Goal: Task Accomplishment & Management: Manage account settings

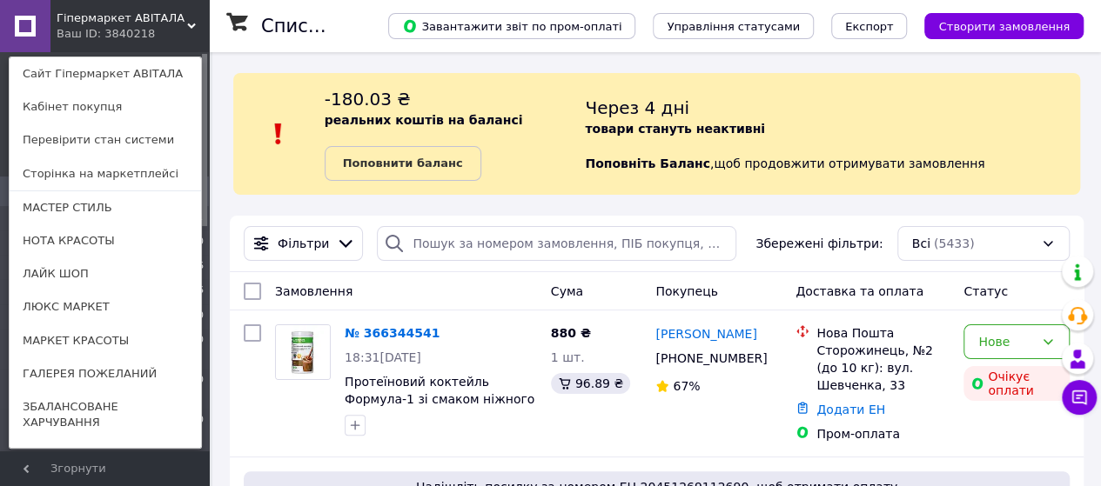
click at [195, 23] on use at bounding box center [191, 25] width 9 height 5
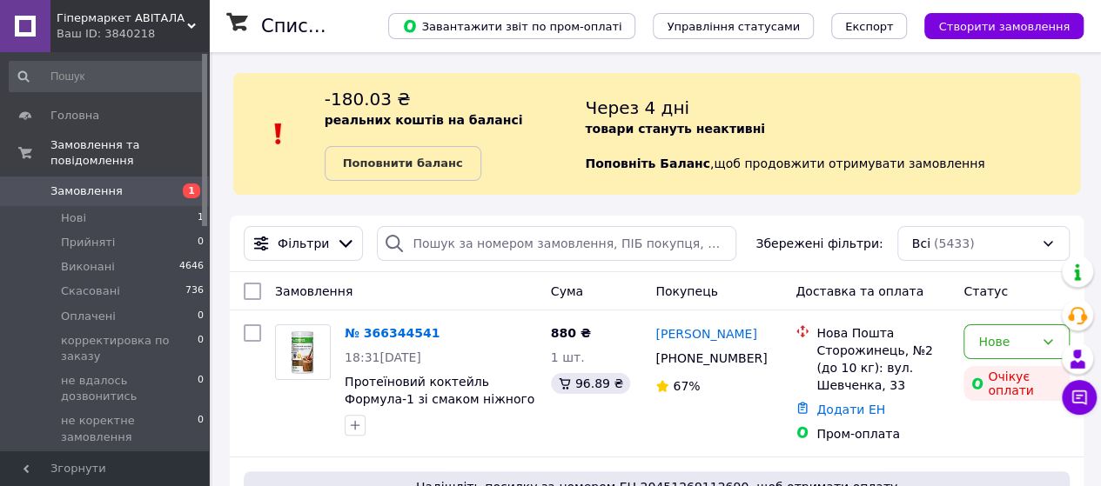
click at [84, 184] on span "Замовлення" at bounding box center [86, 192] width 72 height 16
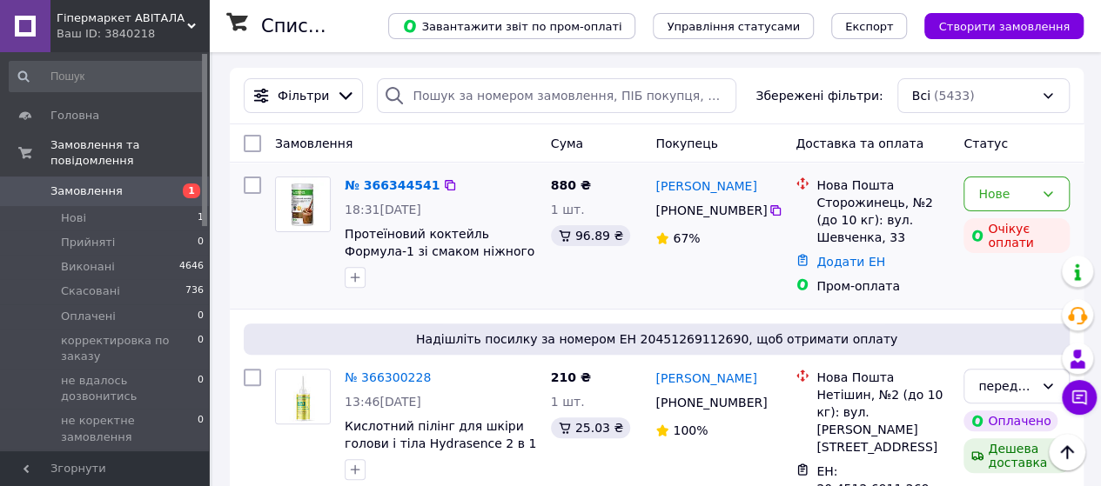
scroll to position [174, 0]
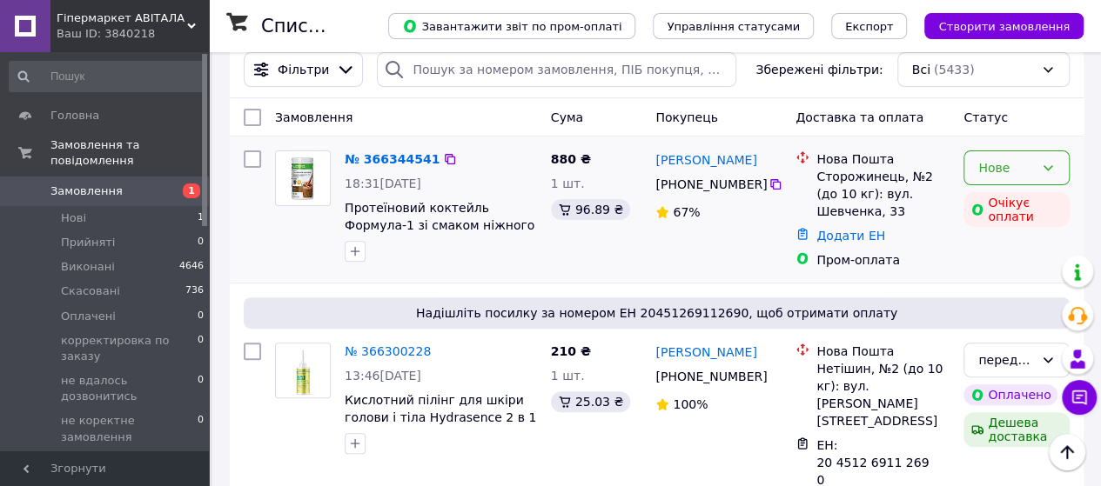
click at [1050, 170] on icon at bounding box center [1047, 168] width 14 height 14
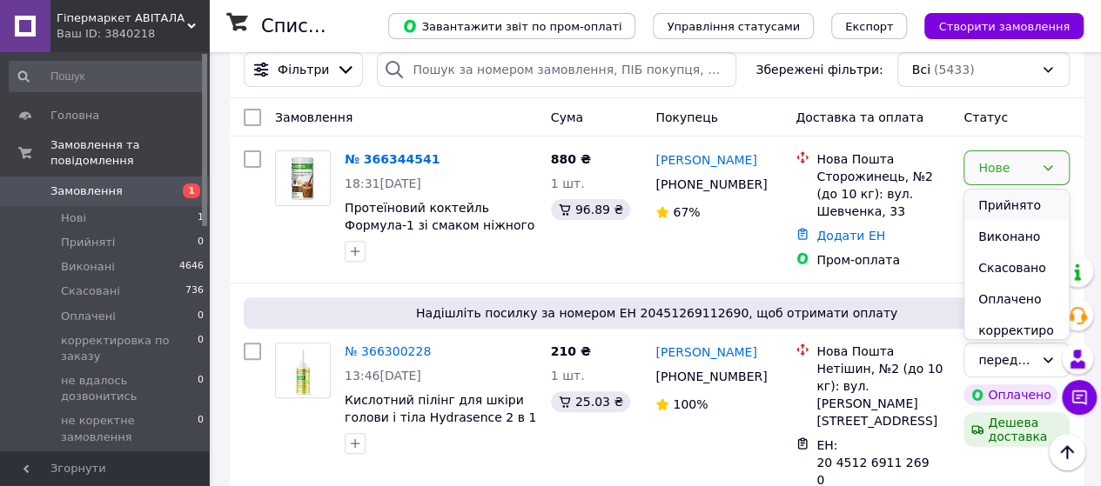
click at [1017, 207] on li "Прийнято" at bounding box center [1016, 205] width 104 height 31
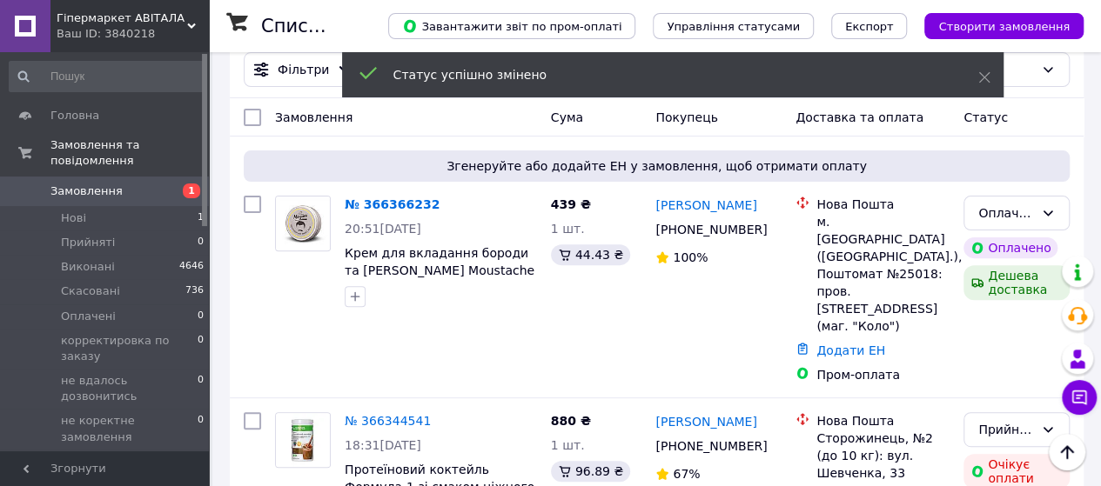
click at [191, 27] on use at bounding box center [191, 25] width 9 height 5
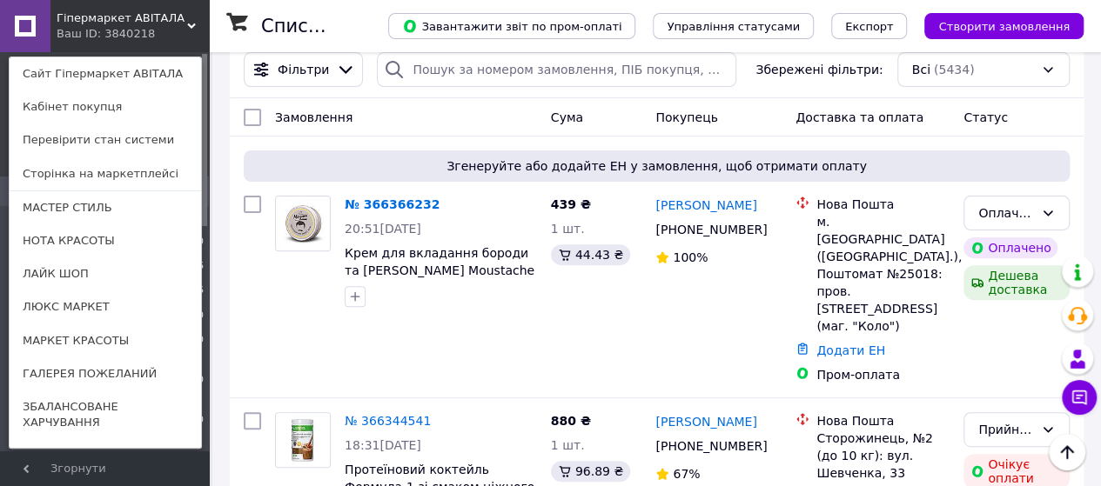
click at [385, 203] on link "№ 366366232" at bounding box center [392, 204] width 95 height 14
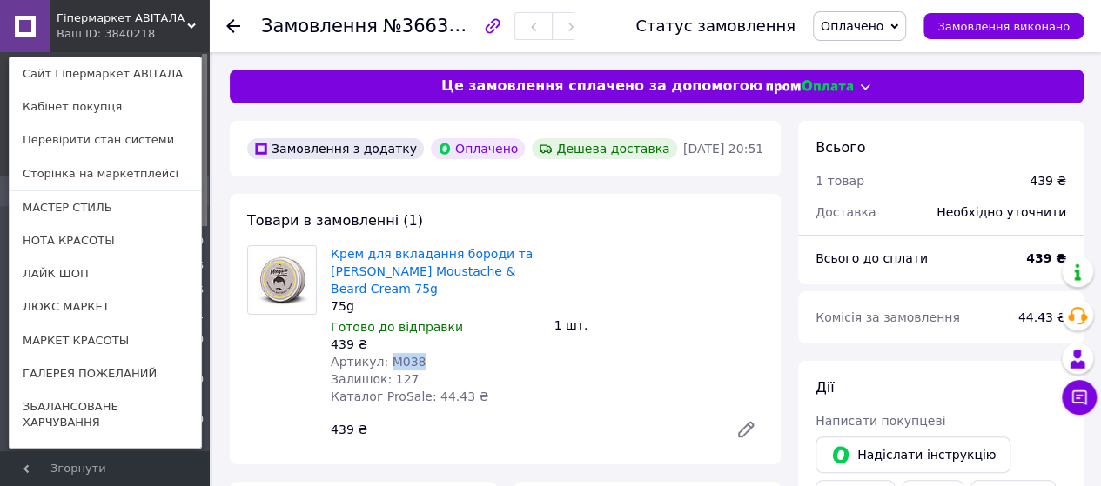
drag, startPoint x: 414, startPoint y: 359, endPoint x: 384, endPoint y: 356, distance: 30.6
click at [384, 356] on div "Артикул: M038" at bounding box center [436, 361] width 210 height 17
copy span "M038"
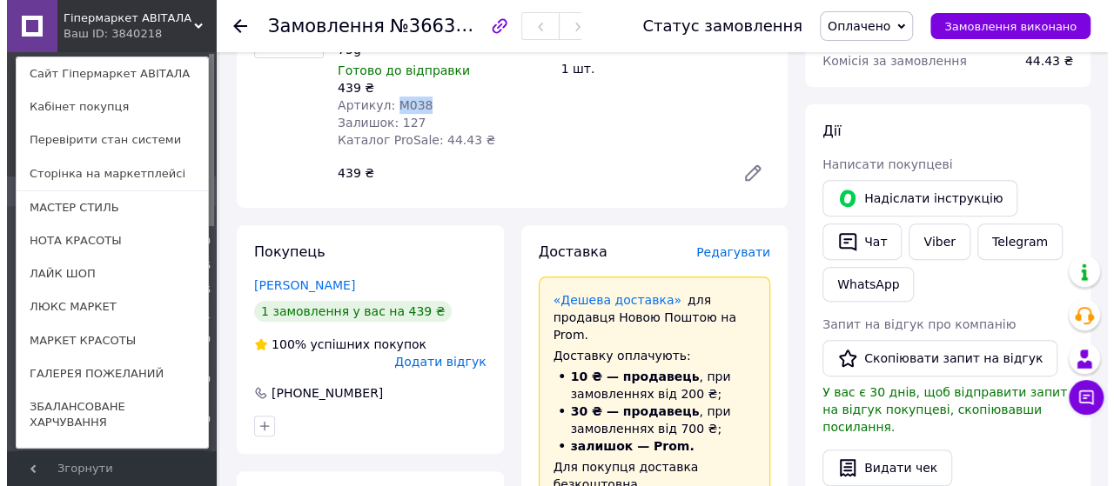
scroll to position [348, 0]
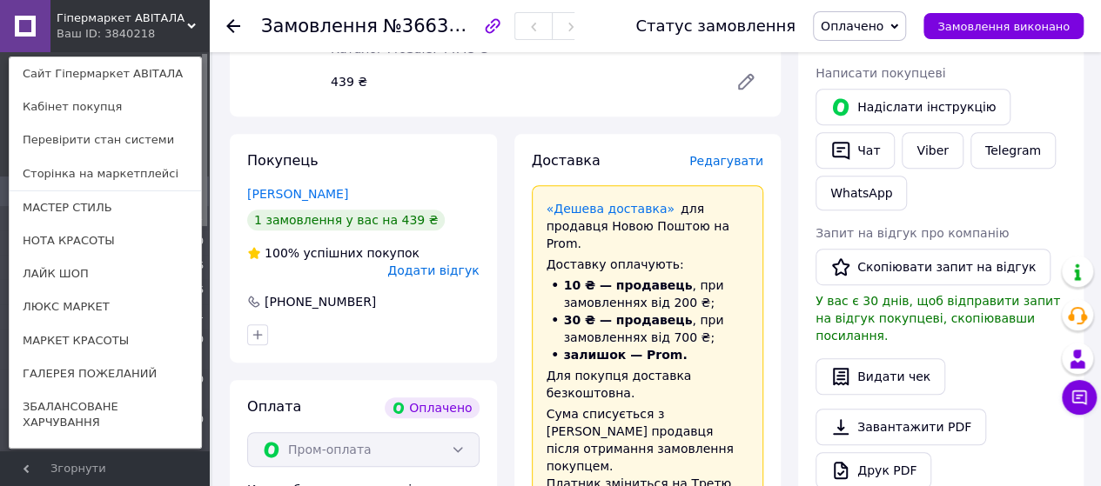
click at [727, 167] on span "Редагувати" at bounding box center [726, 161] width 74 height 14
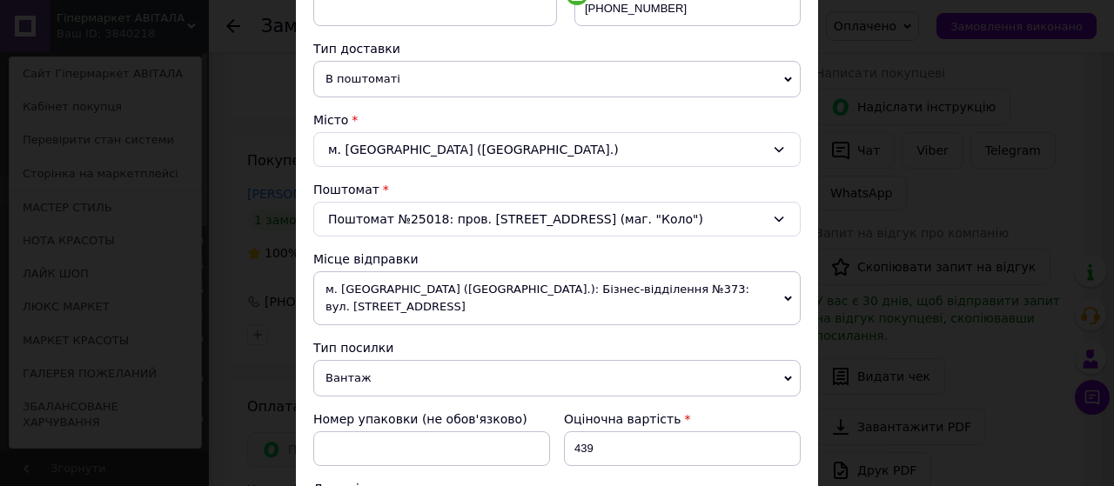
scroll to position [435, 0]
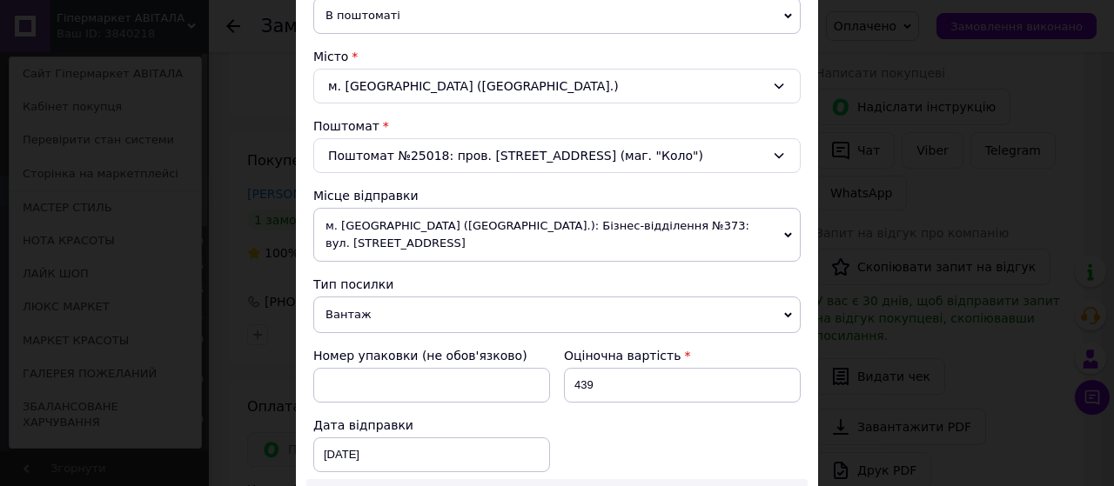
click at [786, 231] on icon at bounding box center [788, 235] width 8 height 8
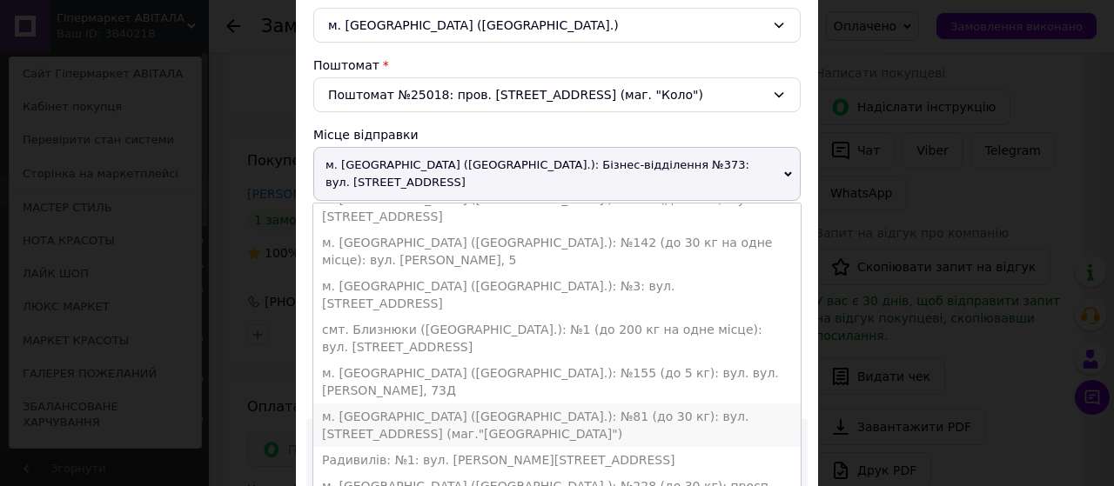
scroll to position [522, 0]
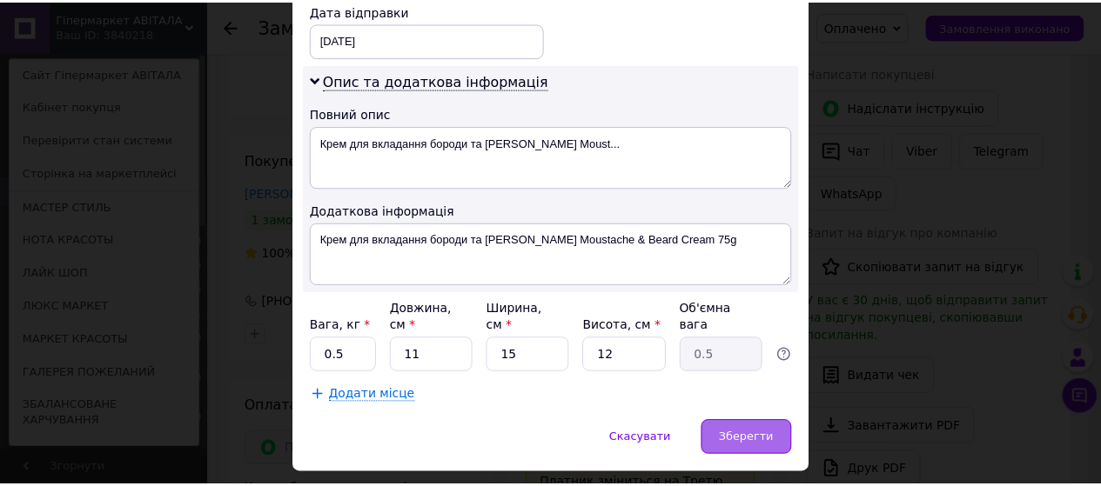
scroll to position [854, 0]
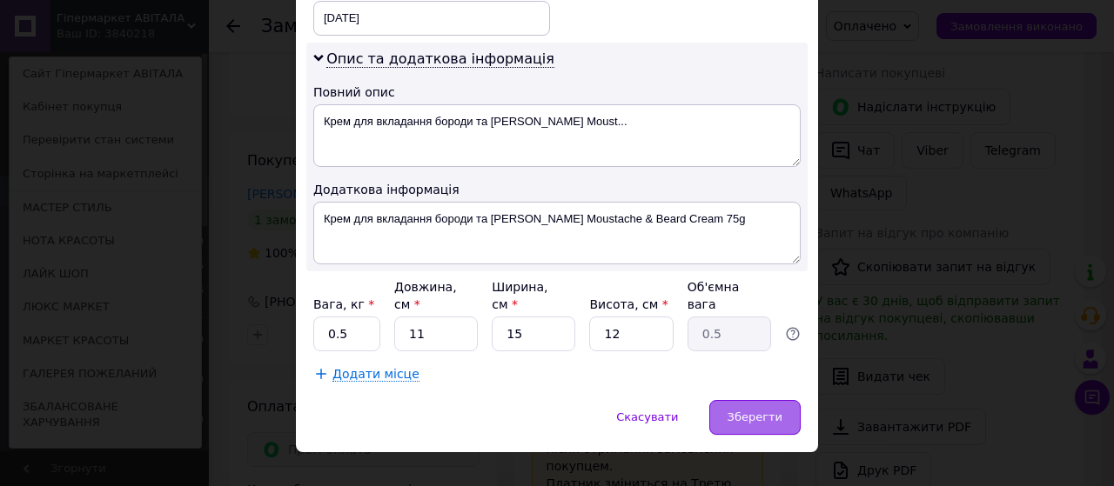
click at [736, 411] on span "Зберегти" at bounding box center [754, 417] width 55 height 13
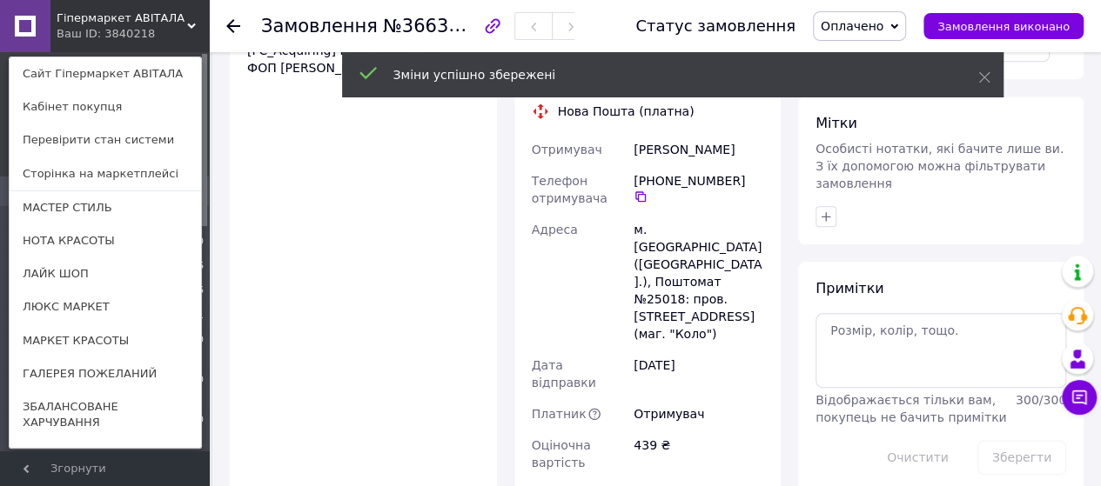
scroll to position [957, 0]
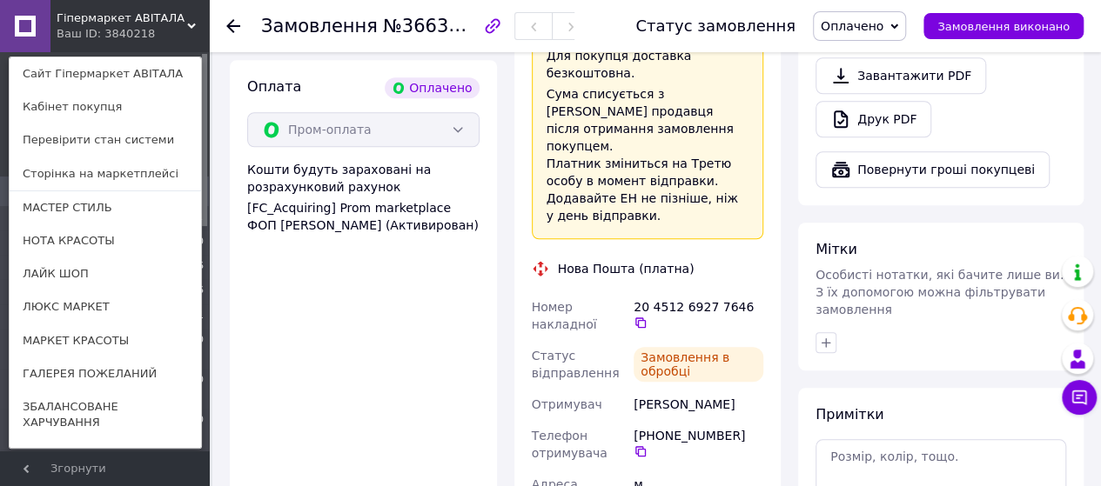
scroll to position [696, 0]
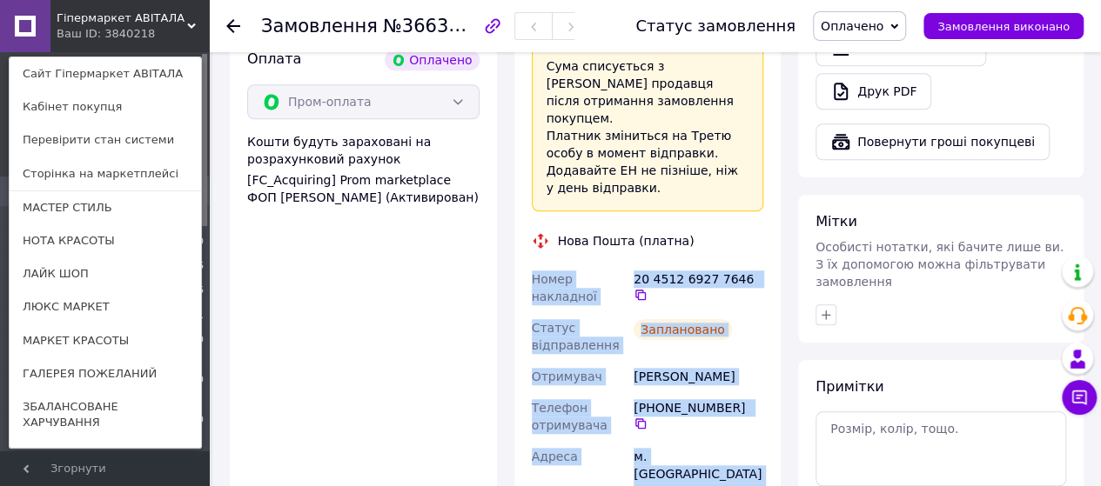
drag, startPoint x: 532, startPoint y: 227, endPoint x: 724, endPoint y: 439, distance: 286.4
copy div "Номер накладної 20 4512 6927 7646   Статус відправлення Заплановано Отримувач Р…"
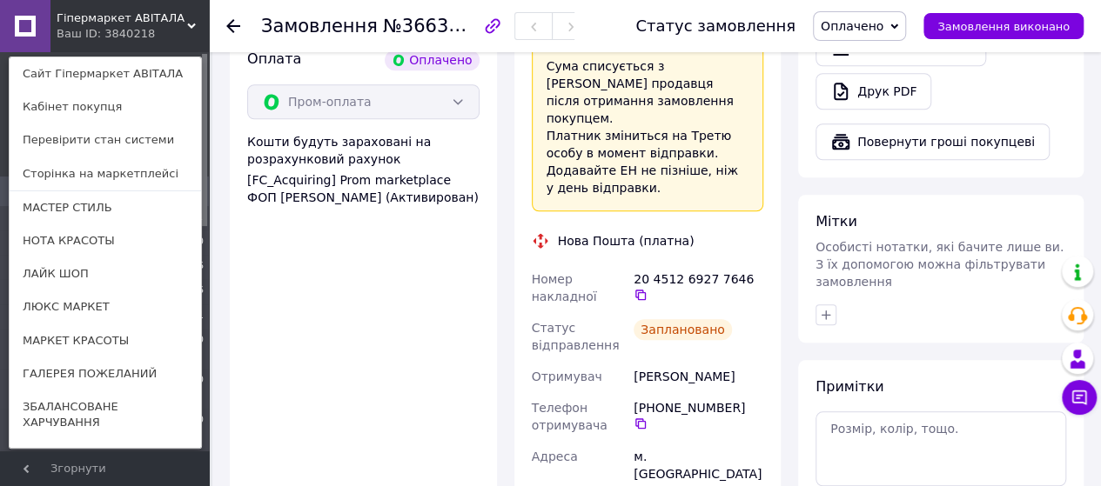
click at [386, 250] on div "Оплата Оплачено Пром-оплата Кошти будуть зараховані на розрахунковий рахунок [F…" at bounding box center [363, 426] width 267 height 788
drag, startPoint x: 735, startPoint y: 226, endPoint x: 639, endPoint y: 225, distance: 95.7
click at [637, 271] on div "20 4512 6927 7646" at bounding box center [698, 286] width 130 height 31
drag, startPoint x: 639, startPoint y: 225, endPoint x: 614, endPoint y: 241, distance: 29.7
click at [613, 264] on div "Номер накладної" at bounding box center [579, 288] width 103 height 49
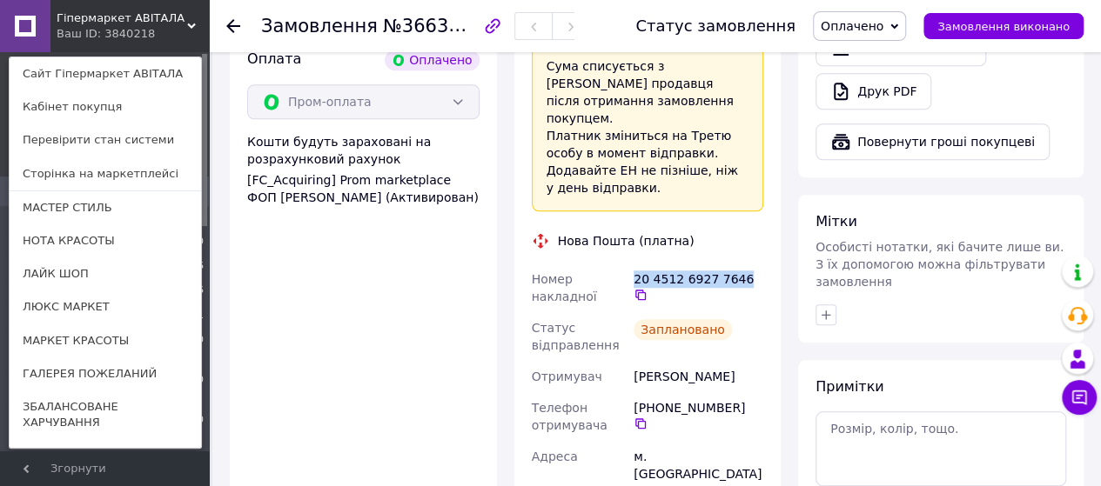
drag, startPoint x: 736, startPoint y: 225, endPoint x: 634, endPoint y: 231, distance: 101.9
click at [634, 271] on div "20 4512 6927 7646" at bounding box center [698, 286] width 130 height 31
copy div "20 4512 6927 7646"
drag, startPoint x: 703, startPoint y: 323, endPoint x: 639, endPoint y: 324, distance: 63.5
click at [635, 361] on div "Різник Анна" at bounding box center [698, 376] width 137 height 31
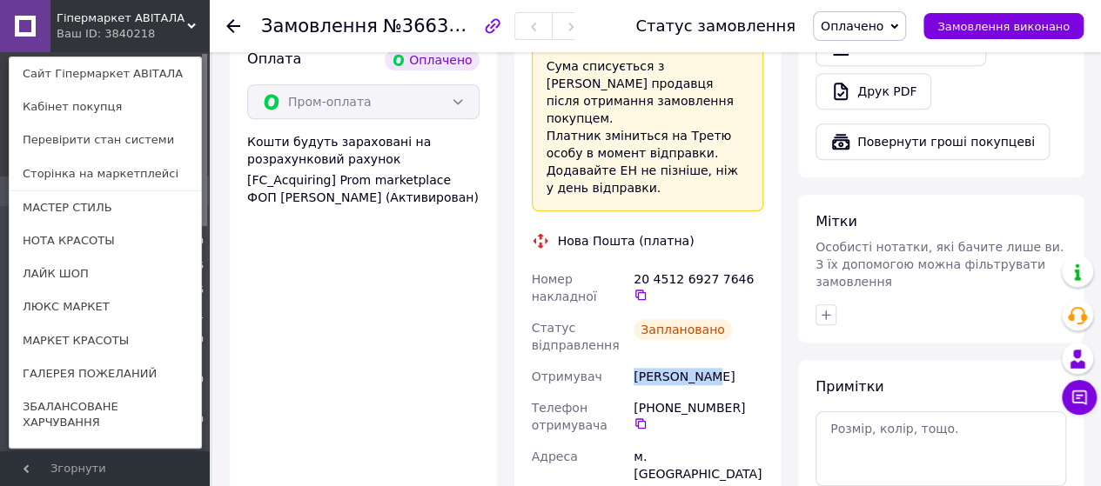
copy div "Різник Анна"
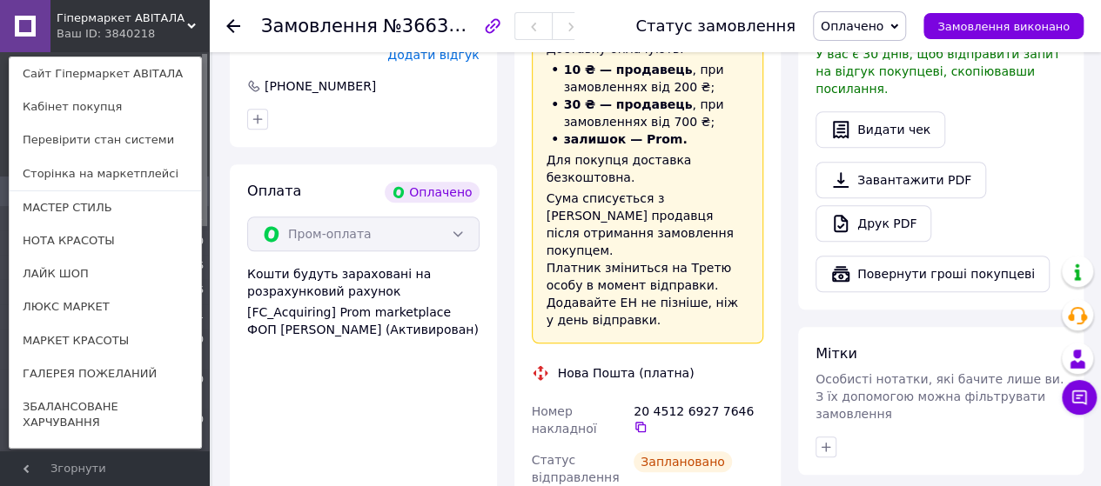
scroll to position [348, 0]
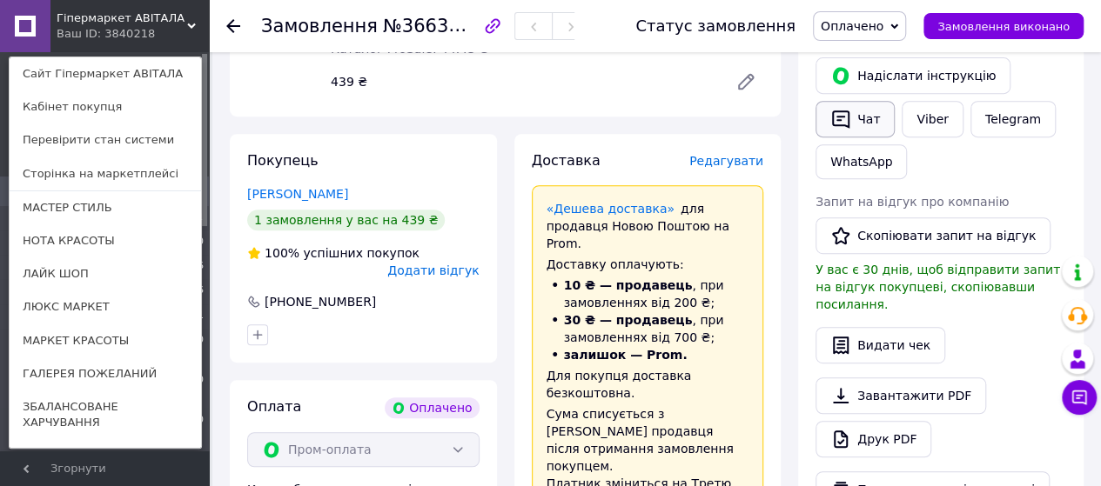
click at [866, 118] on button "Чат" at bounding box center [854, 119] width 79 height 37
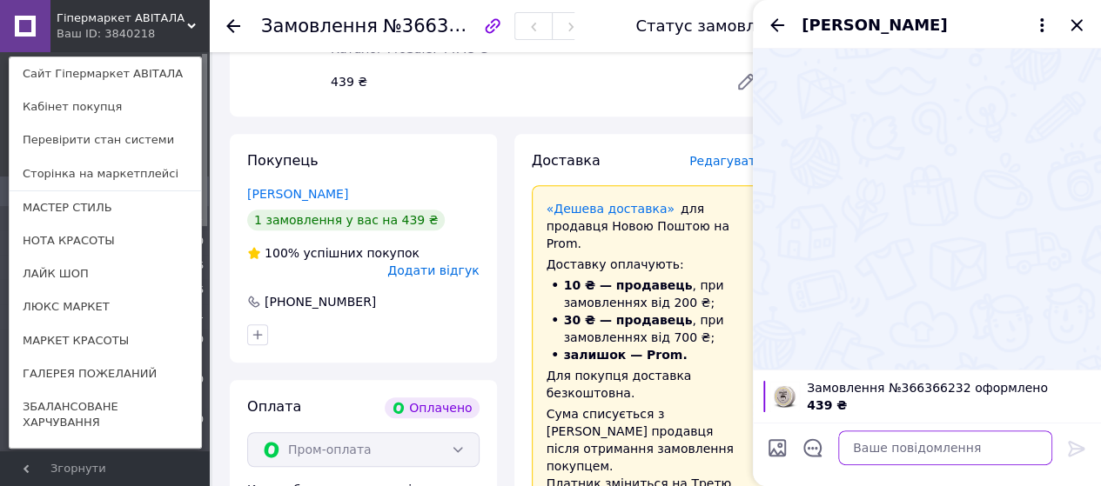
paste textarea "Дякуємо за Замовлення. Оформлено та передано на склад для відправки. Очікуйте б…"
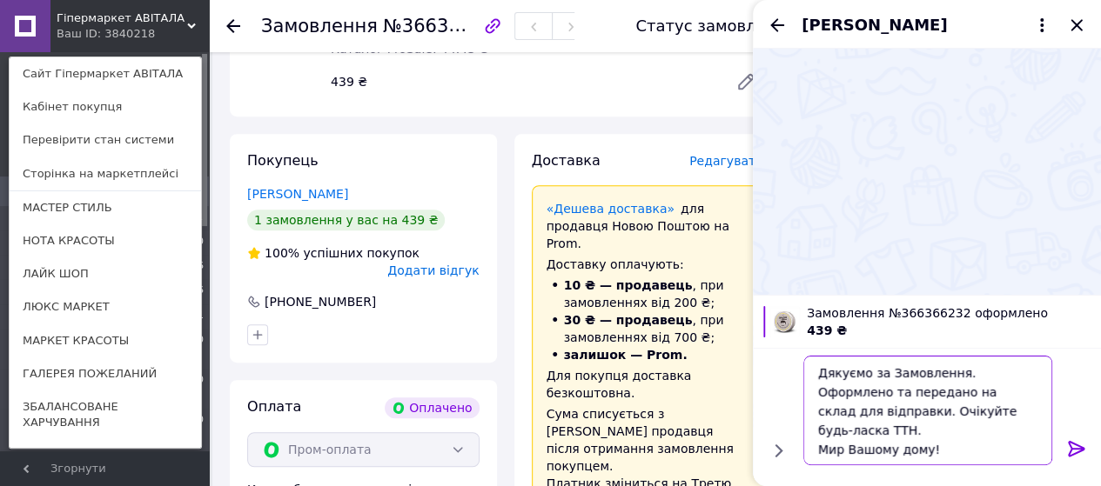
type textarea "Дякуємо за Замовлення. Оформлено та передано на склад для відправки. Очікуйте б…"
drag, startPoint x: 1070, startPoint y: 443, endPoint x: 1070, endPoint y: 429, distance: 13.9
click at [1070, 442] on icon at bounding box center [1076, 448] width 21 height 21
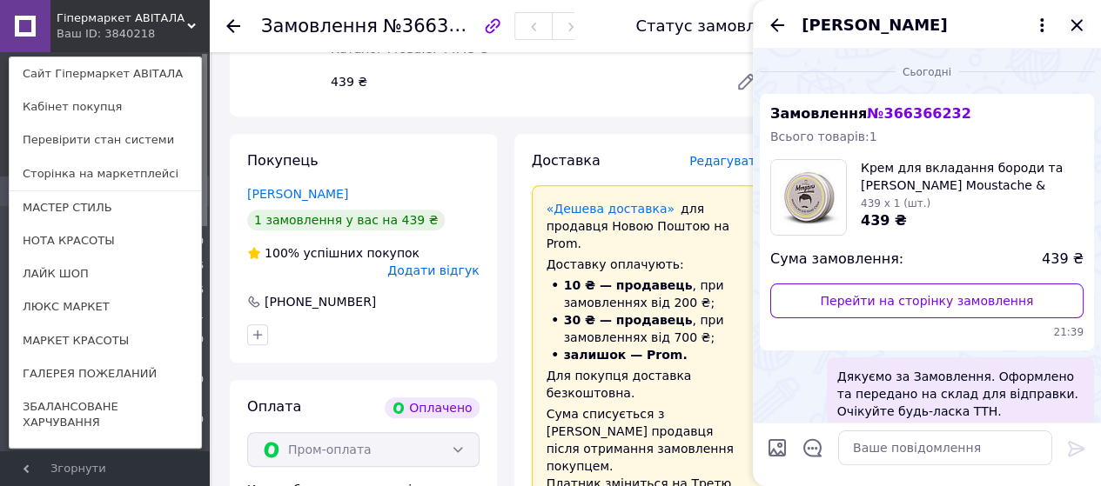
click at [1077, 26] on icon "Закрити" at bounding box center [1075, 24] width 11 height 11
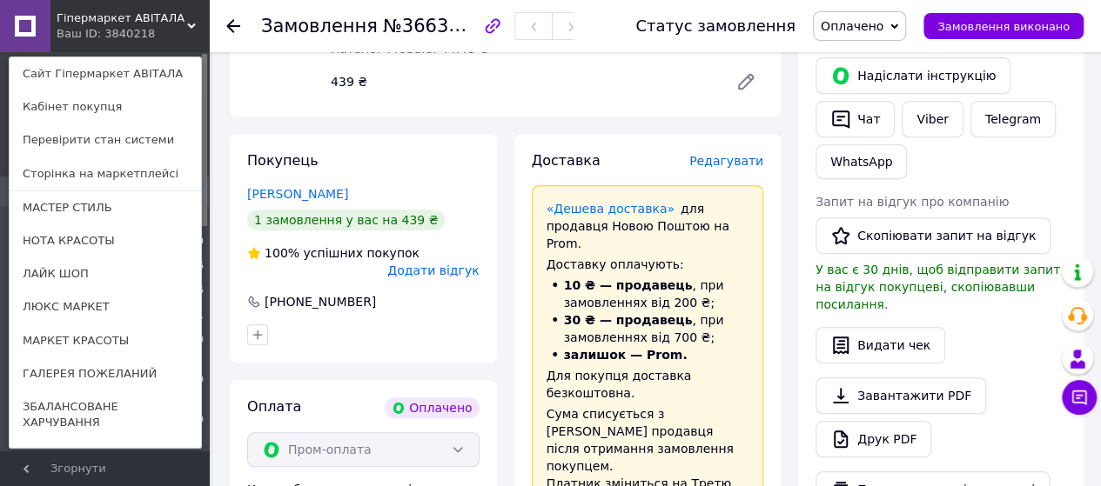
click at [233, 23] on icon at bounding box center [233, 26] width 14 height 14
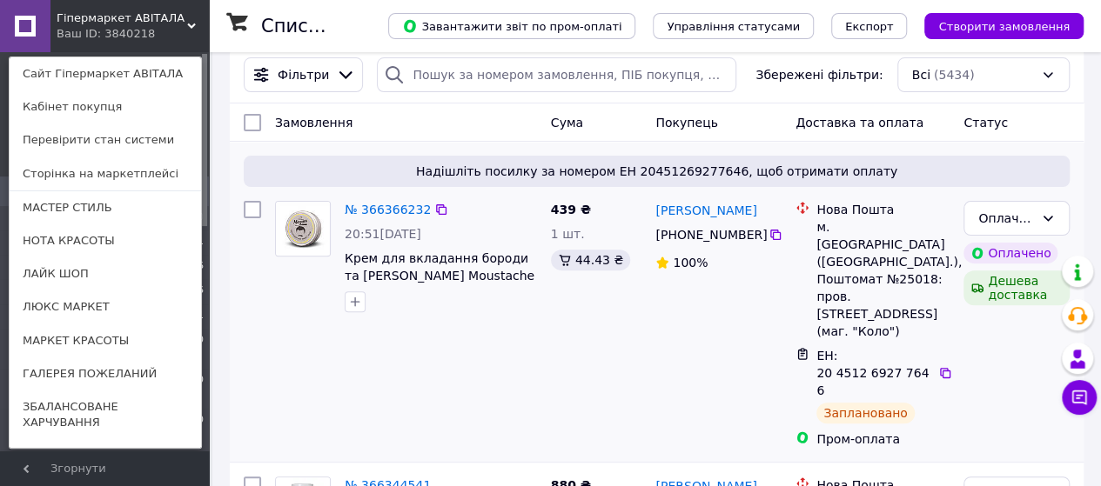
scroll to position [174, 0]
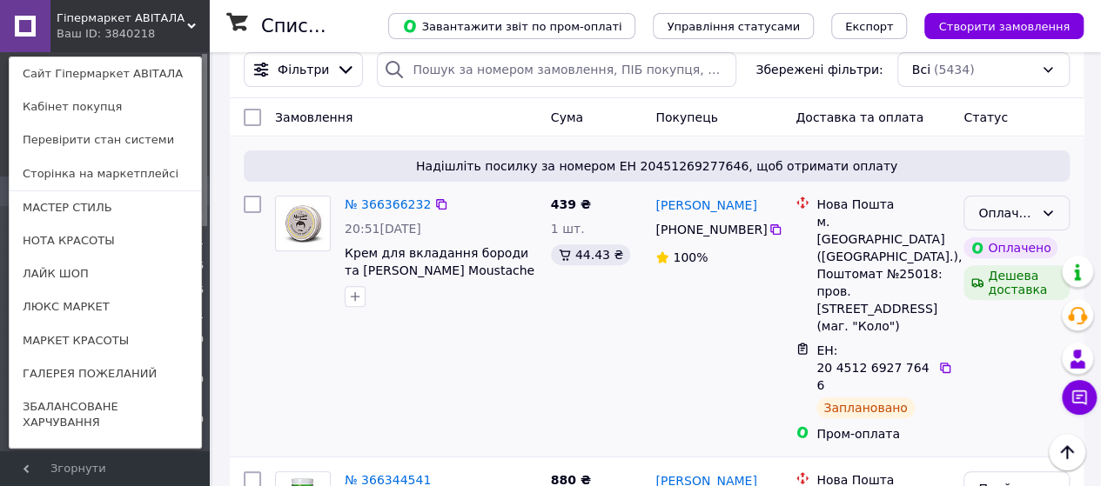
click at [1050, 208] on icon at bounding box center [1047, 213] width 14 height 14
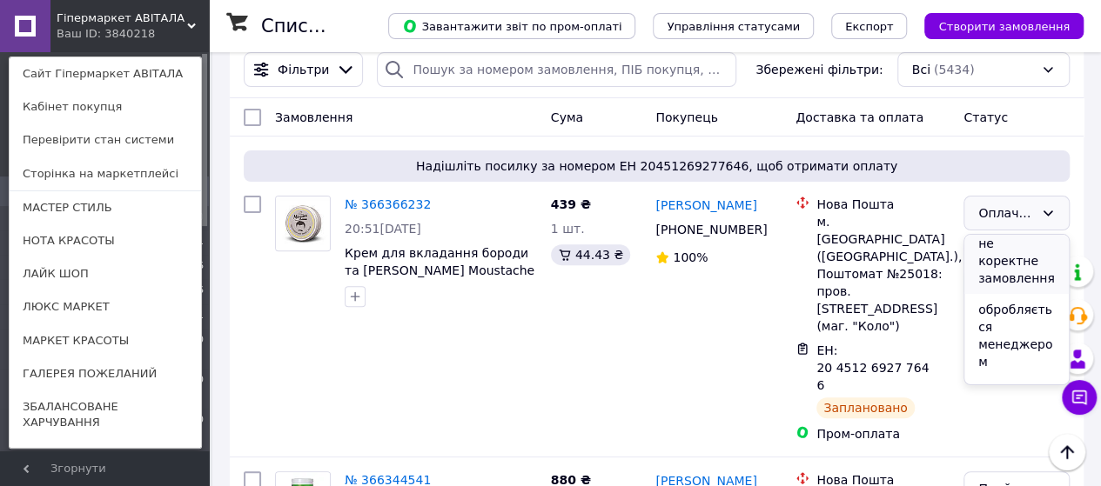
scroll to position [261, 0]
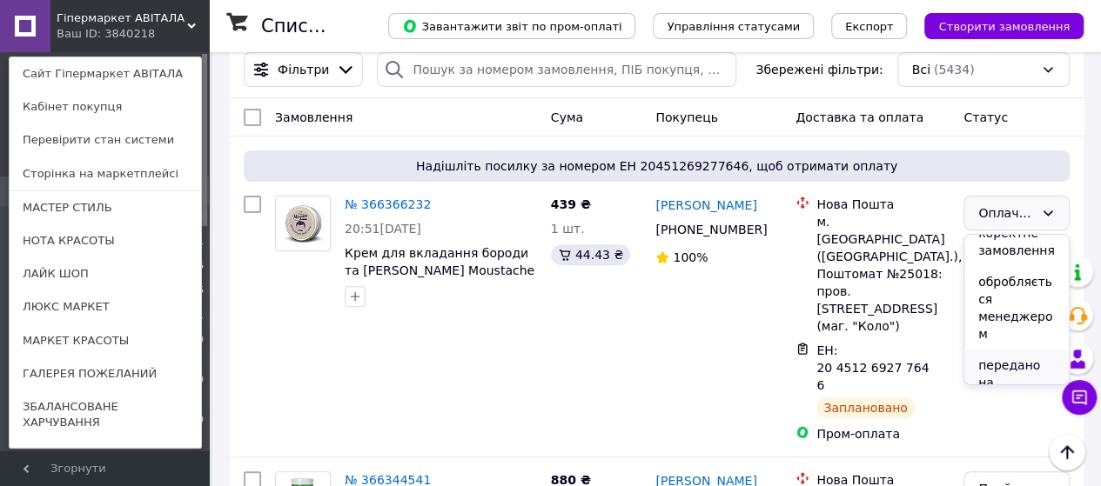
click at [1005, 350] on li "передано на відправку" at bounding box center [1016, 383] width 104 height 66
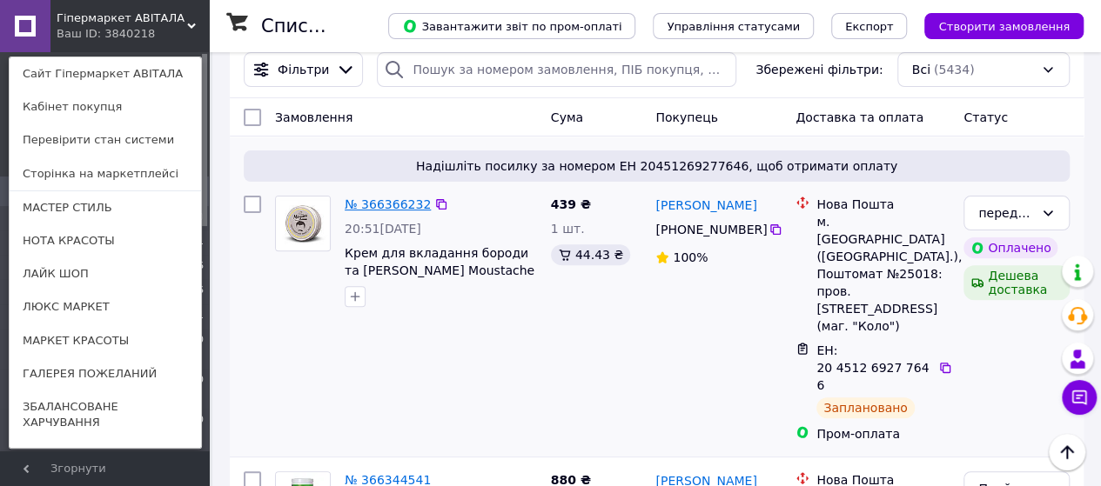
click at [397, 210] on link "№ 366366232" at bounding box center [388, 204] width 86 height 14
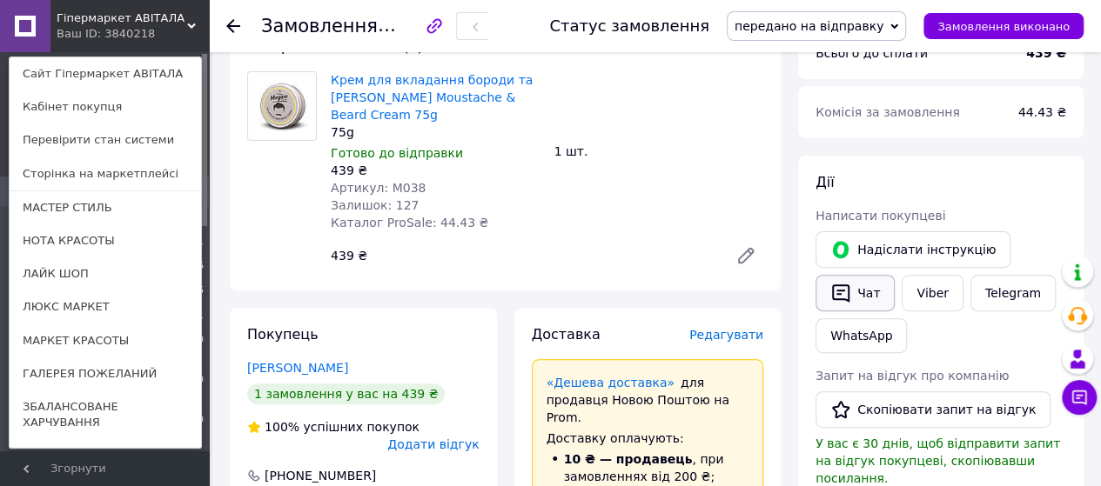
click at [865, 288] on button "Чат" at bounding box center [854, 293] width 79 height 37
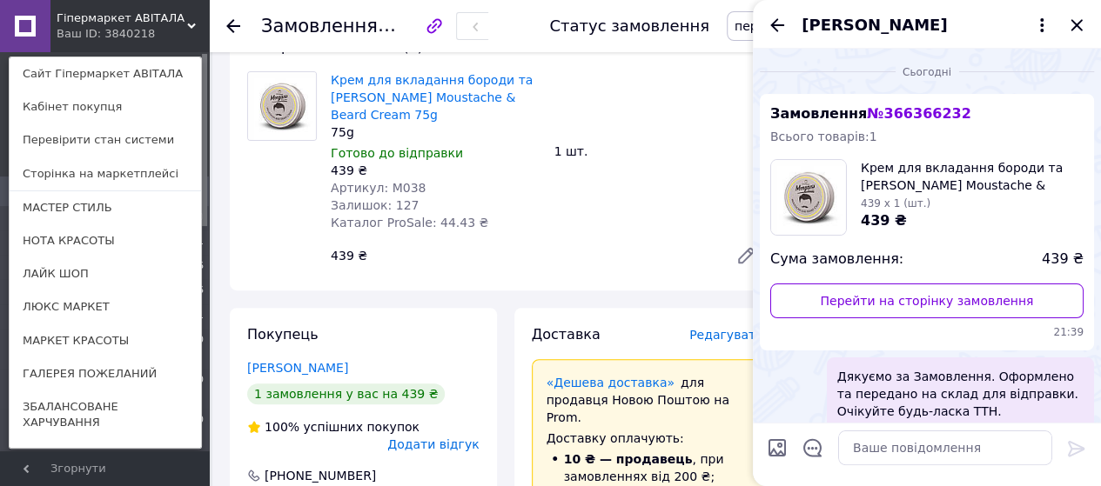
scroll to position [50, 0]
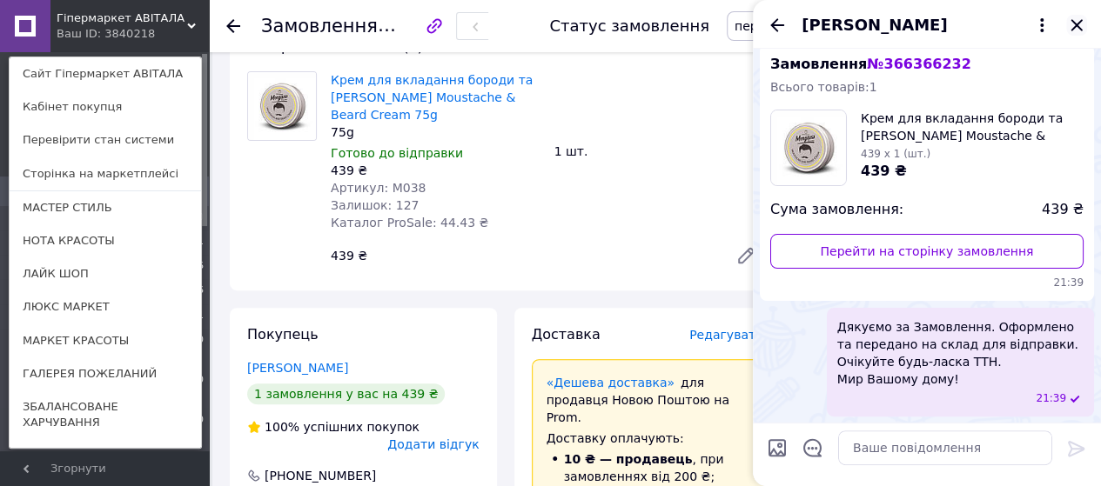
click at [1077, 22] on icon "Закрити" at bounding box center [1076, 25] width 21 height 21
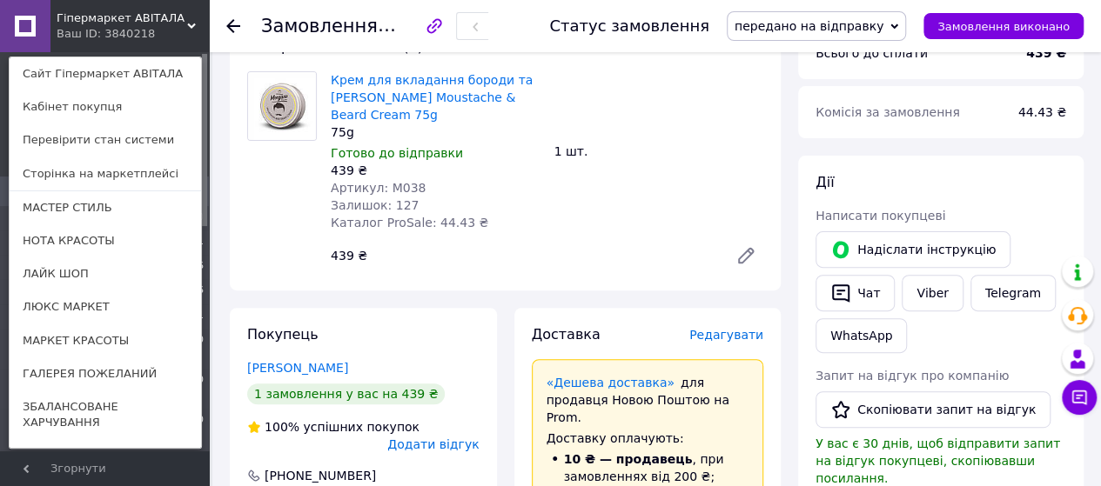
click at [236, 24] on icon at bounding box center [233, 26] width 14 height 14
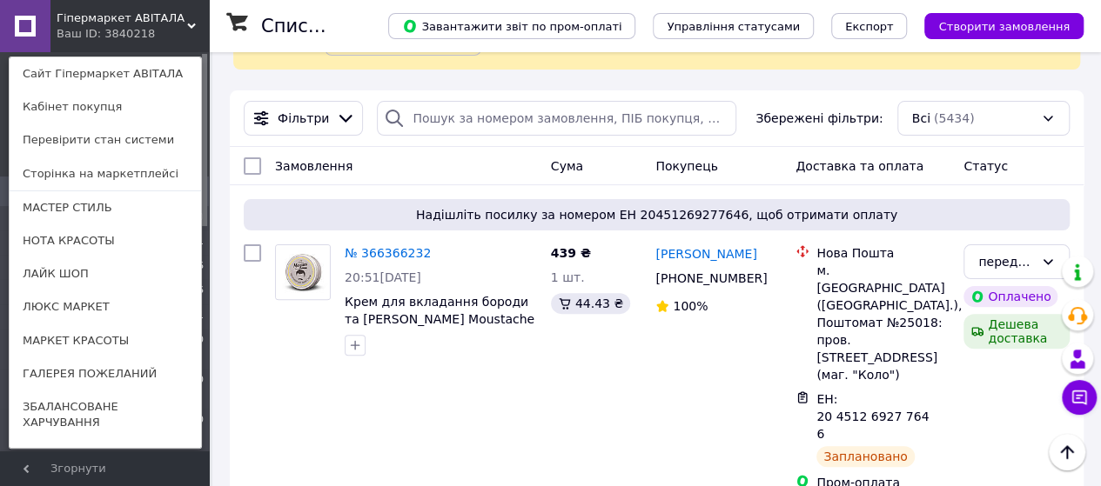
scroll to position [87, 0]
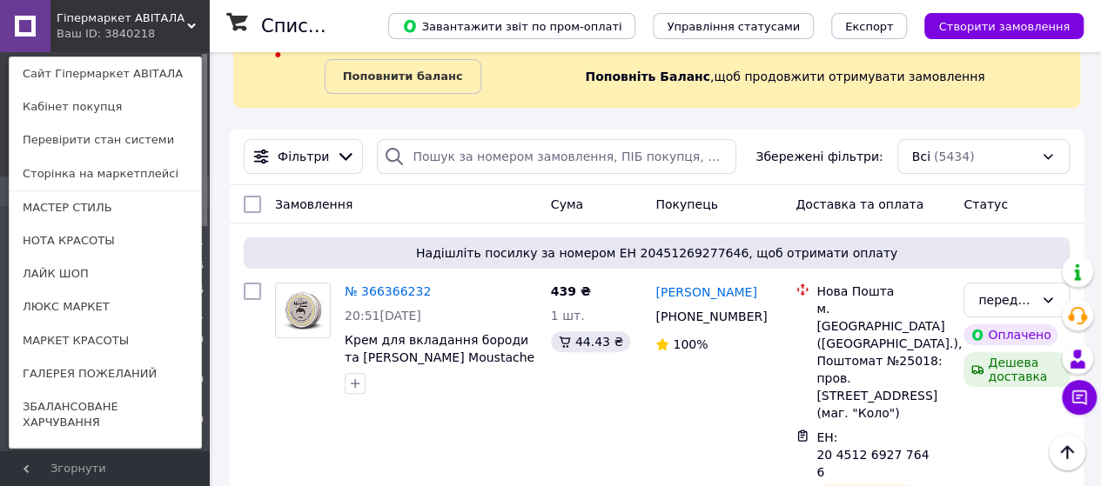
click at [192, 27] on use at bounding box center [191, 25] width 9 height 5
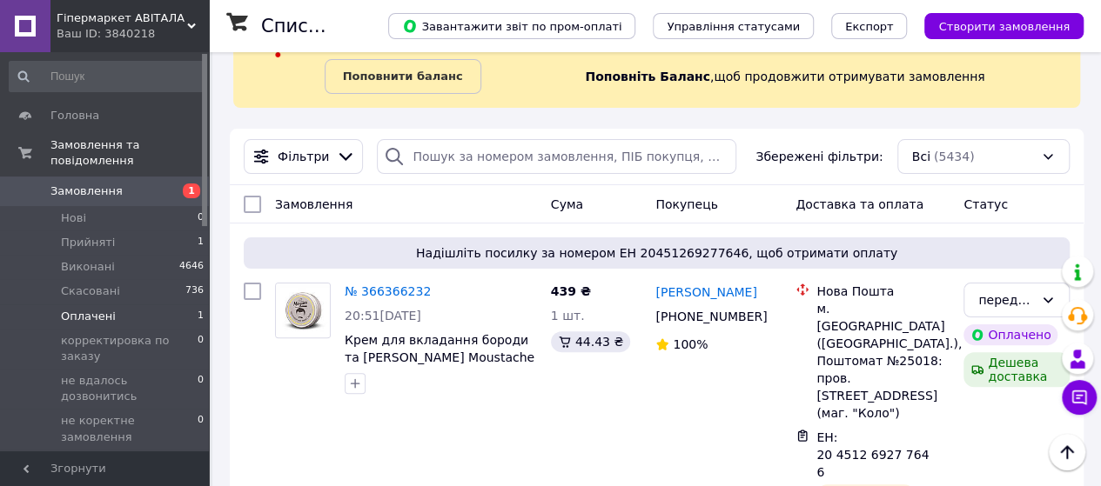
click at [93, 309] on span "Оплачені" at bounding box center [88, 317] width 55 height 16
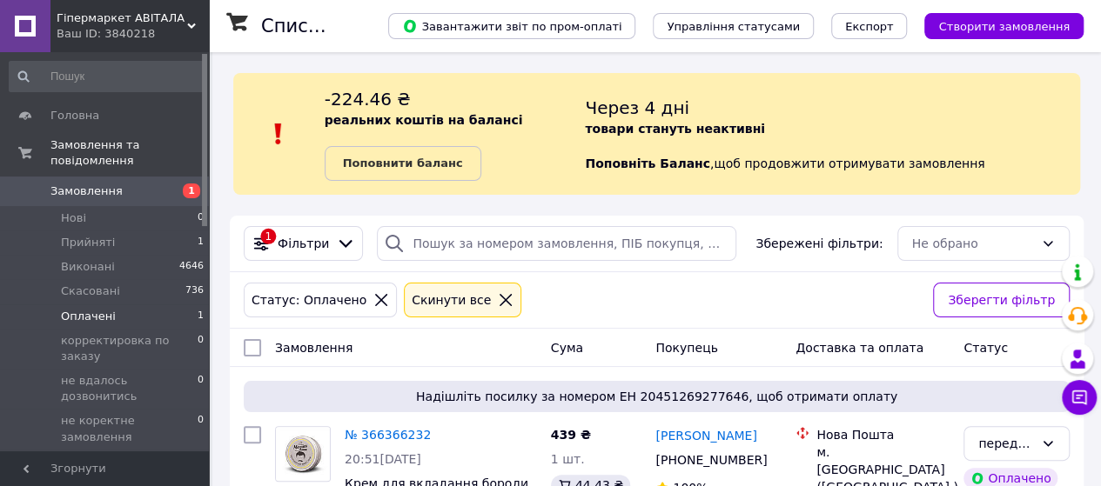
scroll to position [148, 0]
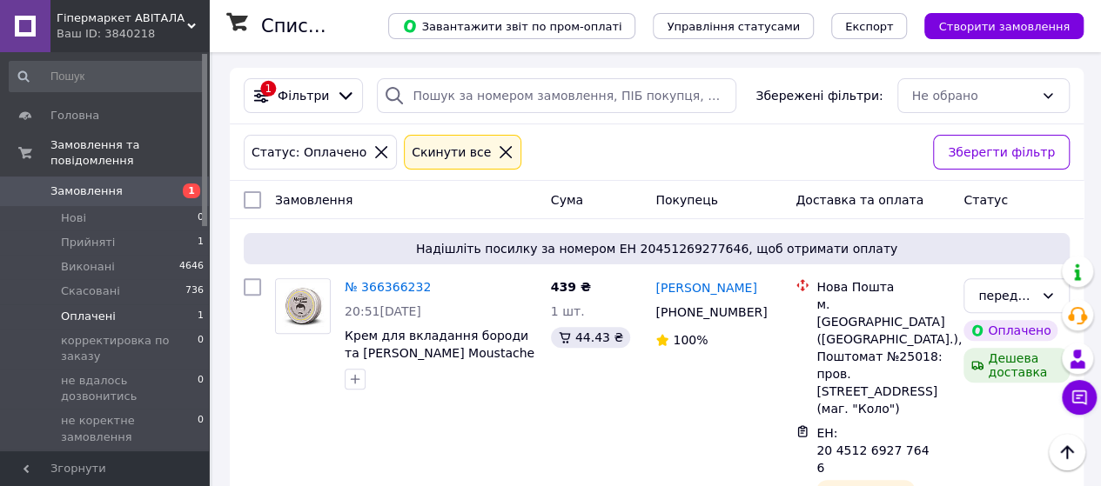
click at [193, 24] on use at bounding box center [191, 25] width 9 height 5
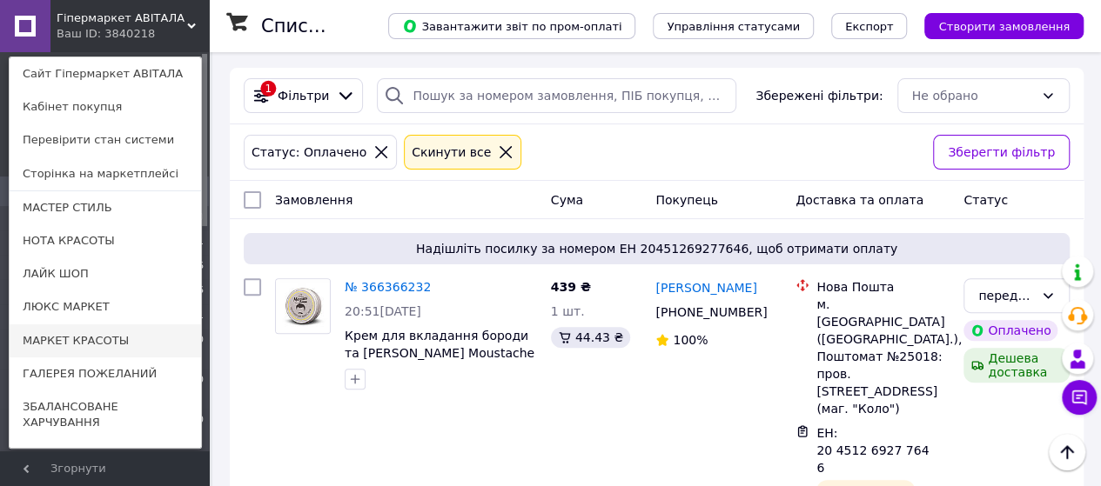
scroll to position [75, 0]
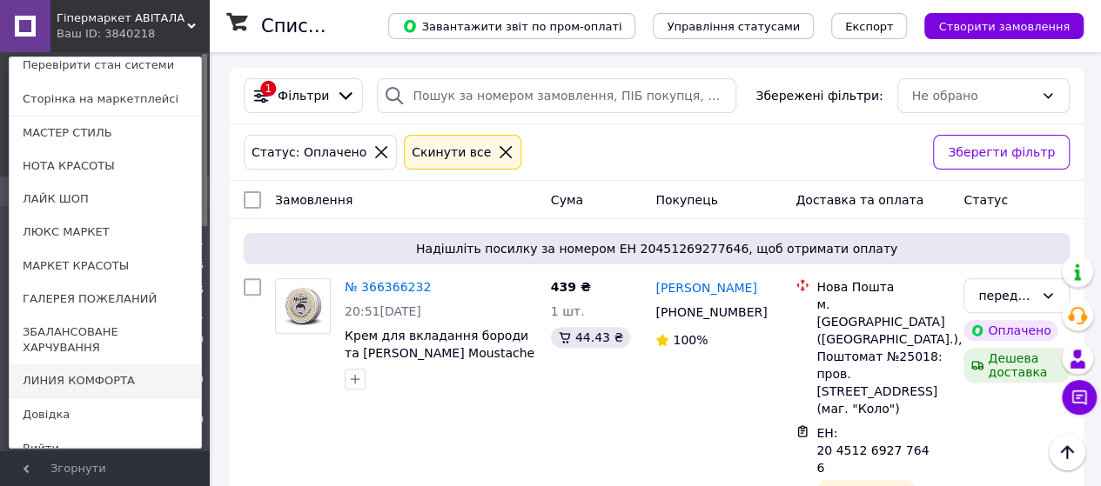
click at [82, 365] on link "ЛИНИЯ КОМФОРТА" at bounding box center [105, 381] width 191 height 33
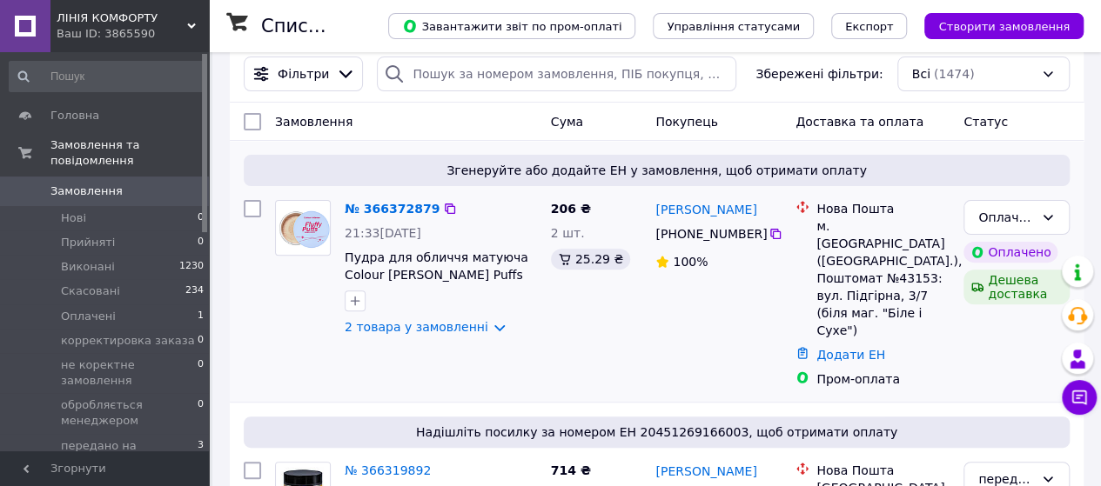
scroll to position [174, 0]
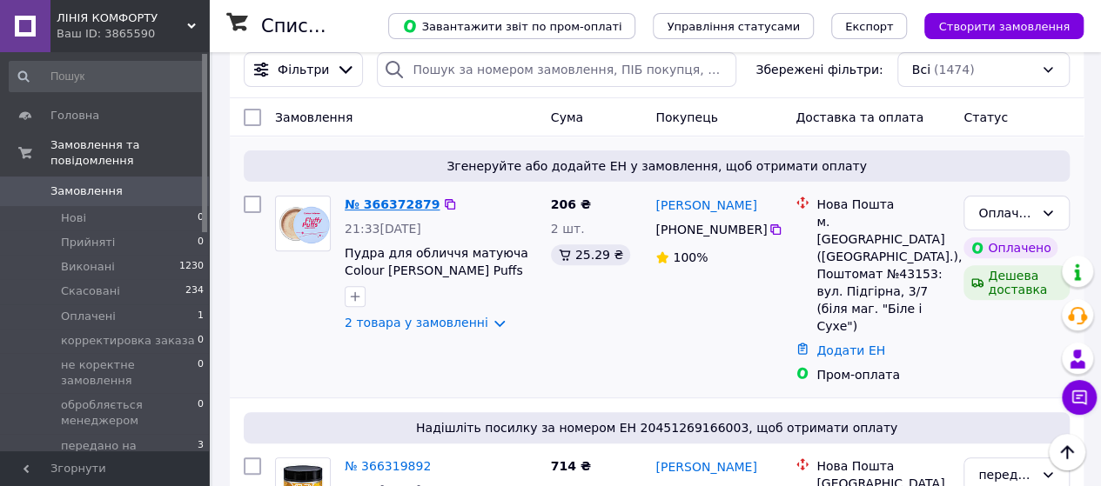
click at [394, 207] on link "№ 366372879" at bounding box center [392, 204] width 95 height 14
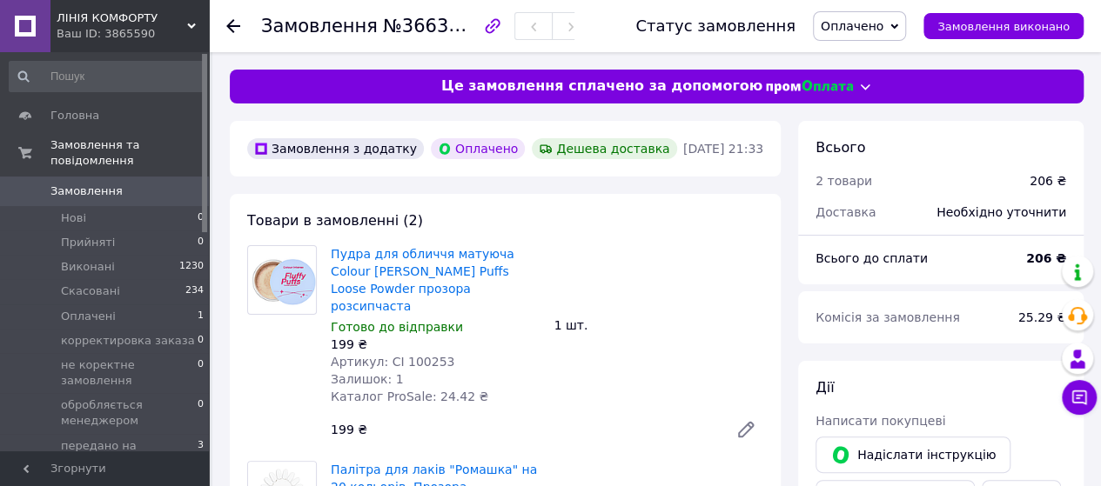
scroll to position [87, 0]
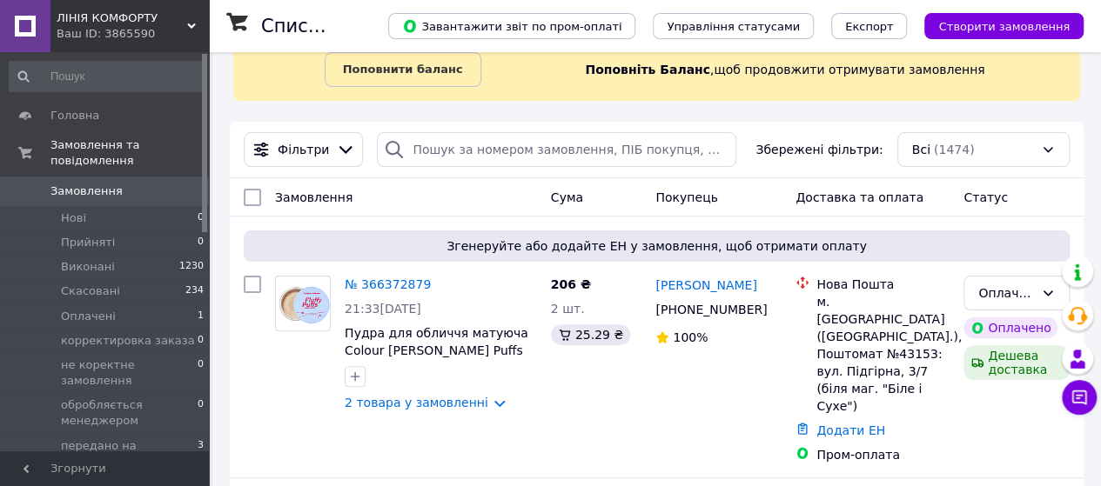
scroll to position [174, 0]
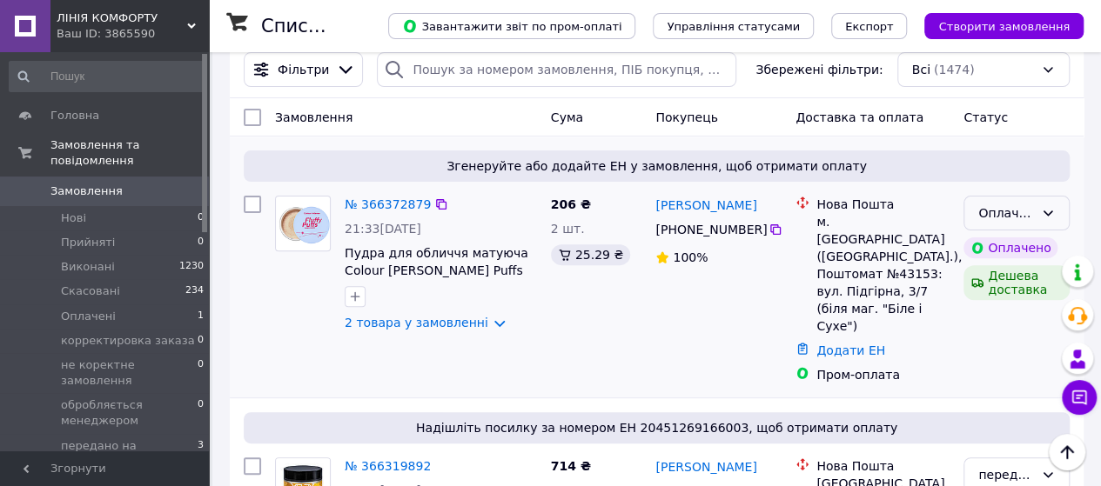
click at [1051, 208] on icon at bounding box center [1047, 213] width 14 height 14
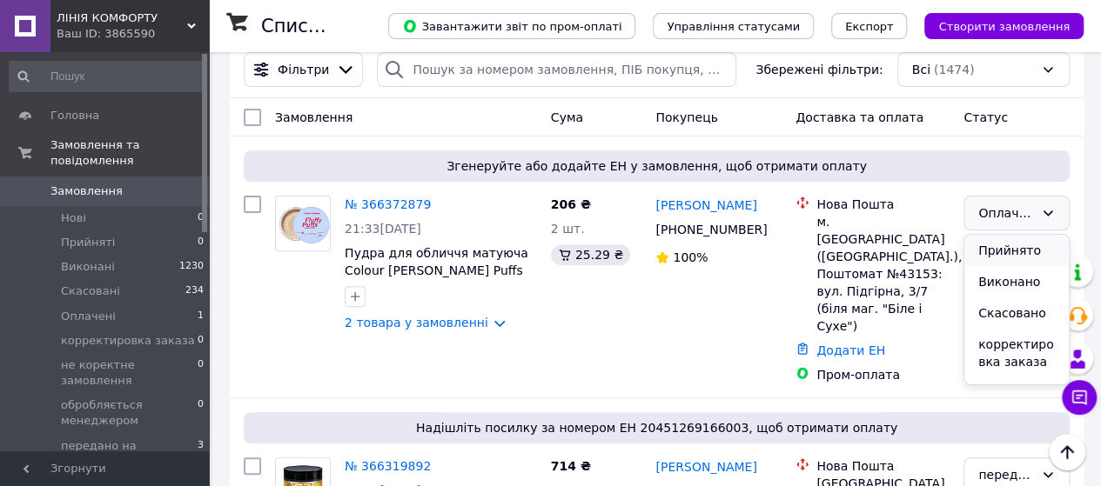
click at [1009, 249] on li "Прийнято" at bounding box center [1016, 250] width 104 height 31
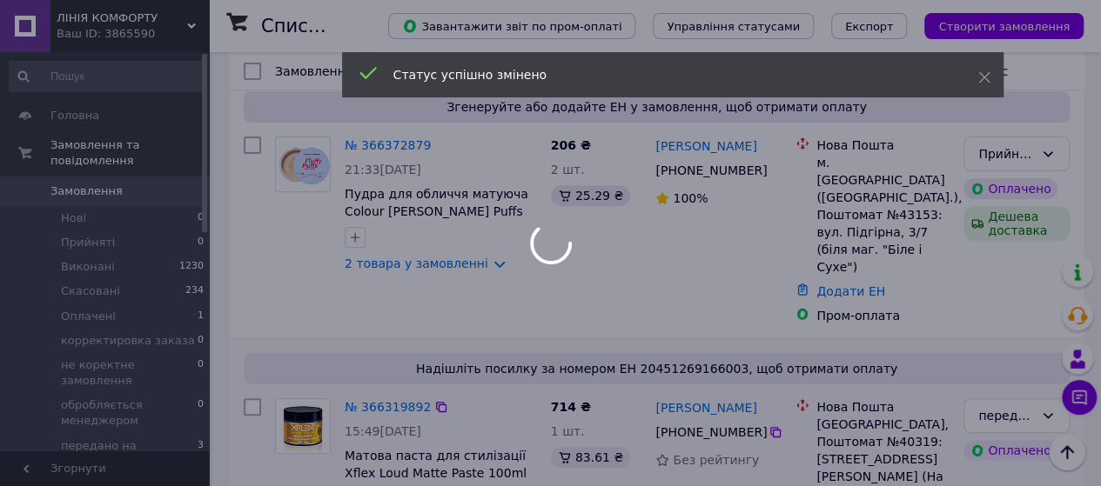
scroll to position [261, 0]
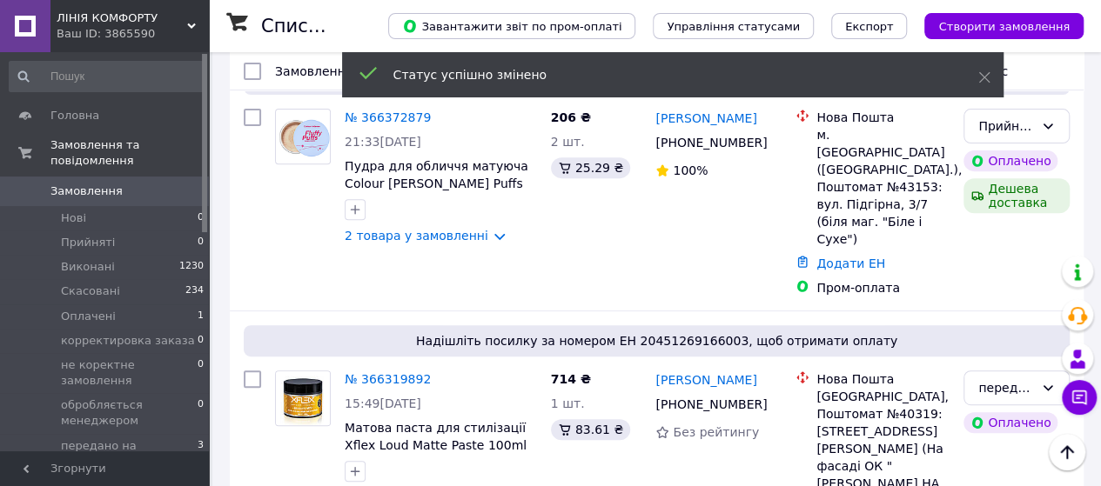
click at [187, 23] on icon at bounding box center [191, 26] width 9 height 9
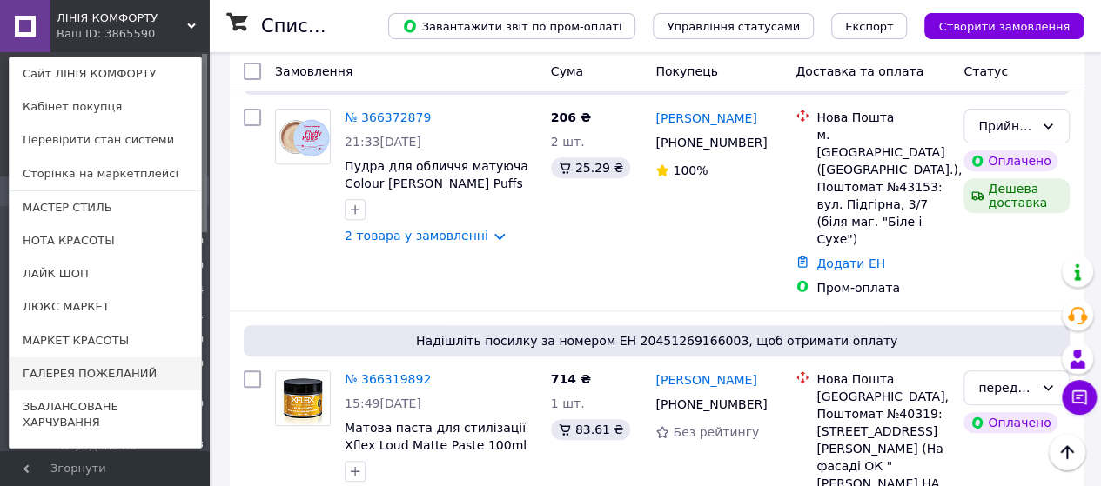
click at [70, 367] on link "ГАЛЕРЕЯ ПОЖЕЛАНИЙ" at bounding box center [105, 374] width 191 height 33
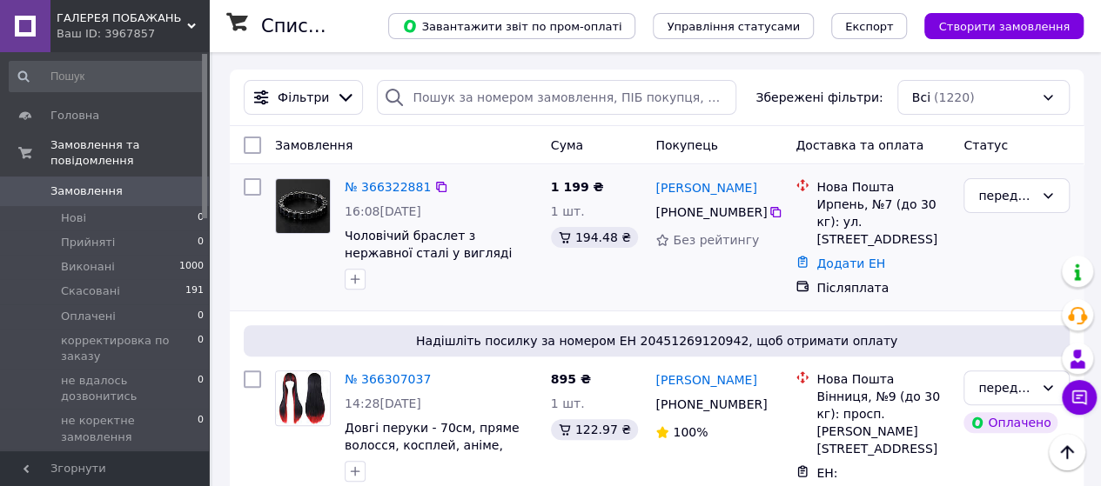
scroll to position [174, 0]
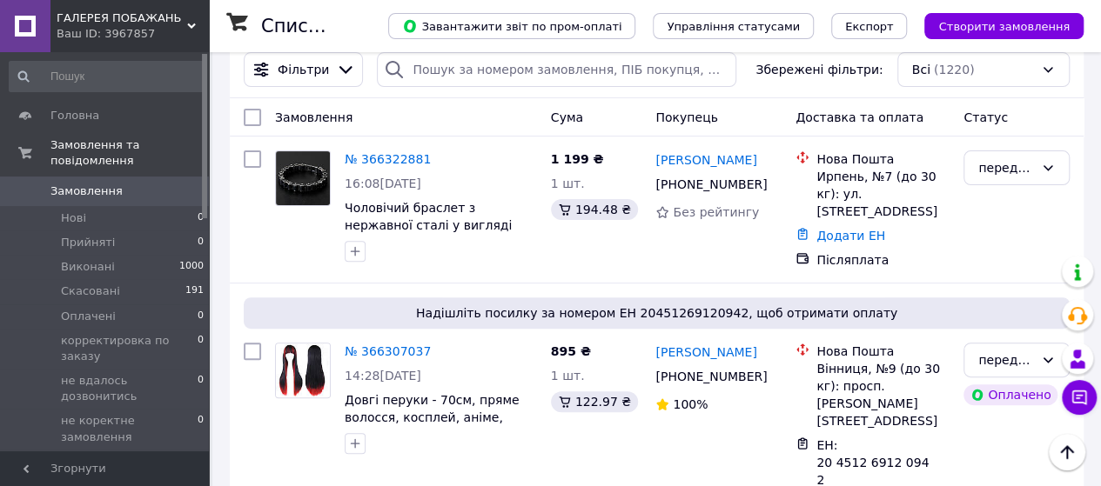
click at [191, 27] on use at bounding box center [191, 25] width 9 height 5
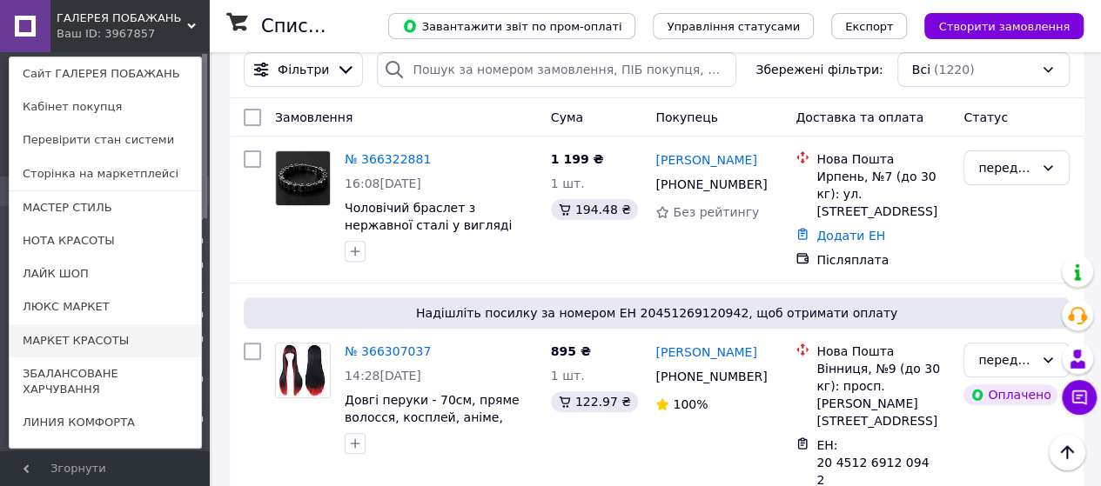
click at [61, 338] on link "МАРКЕТ КРАСОТЫ" at bounding box center [105, 340] width 191 height 33
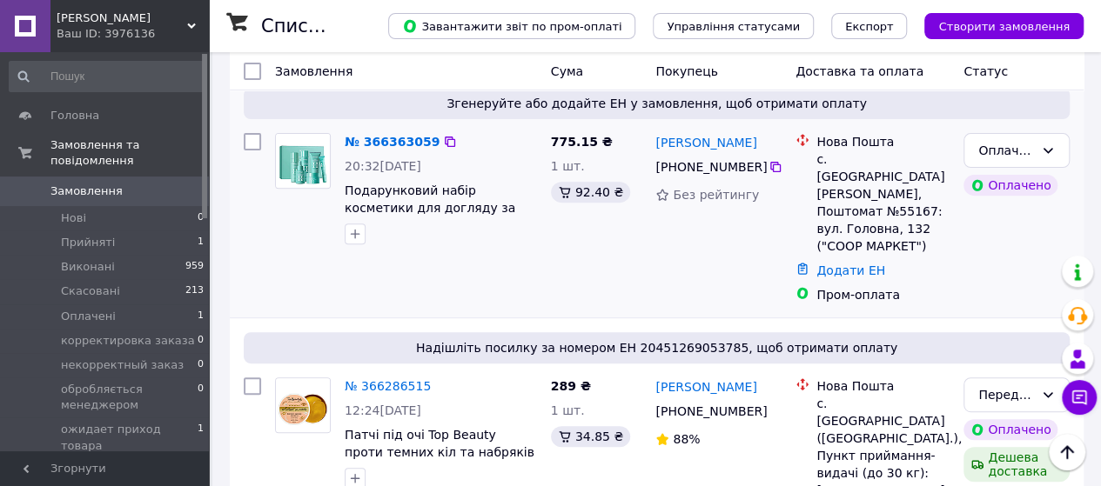
scroll to position [261, 0]
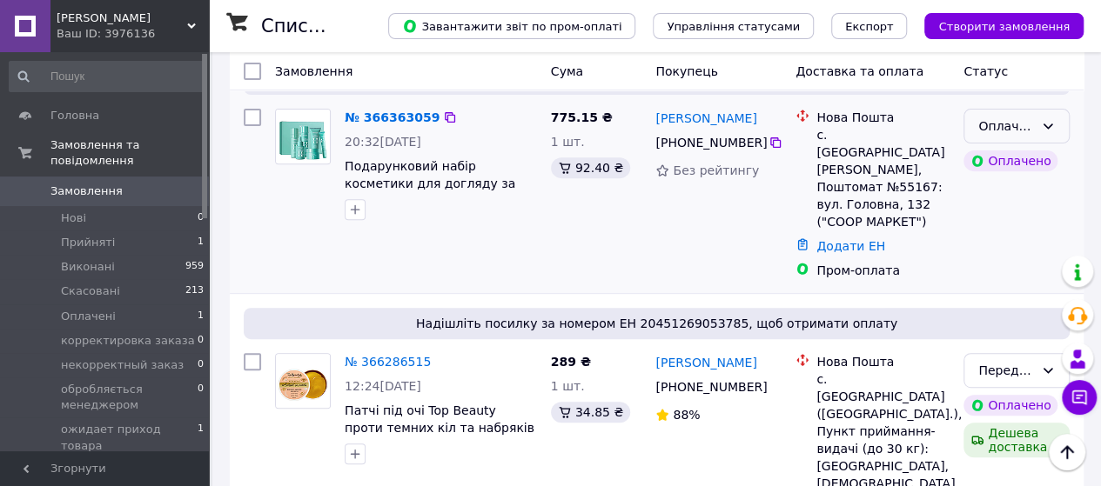
click at [1049, 123] on icon at bounding box center [1047, 126] width 14 height 14
click at [1009, 168] on li "Прийнято" at bounding box center [1016, 163] width 104 height 31
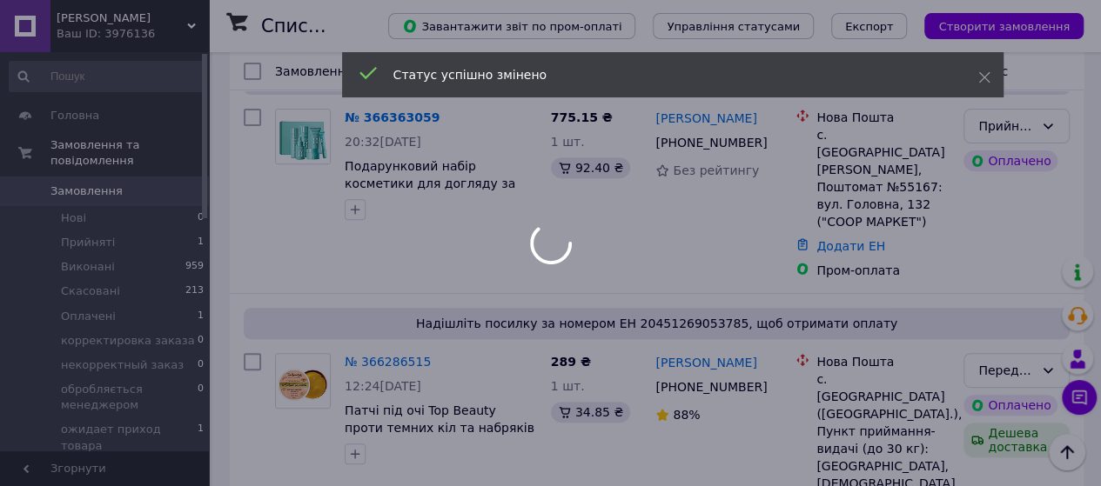
click at [194, 27] on div at bounding box center [550, 243] width 1101 height 486
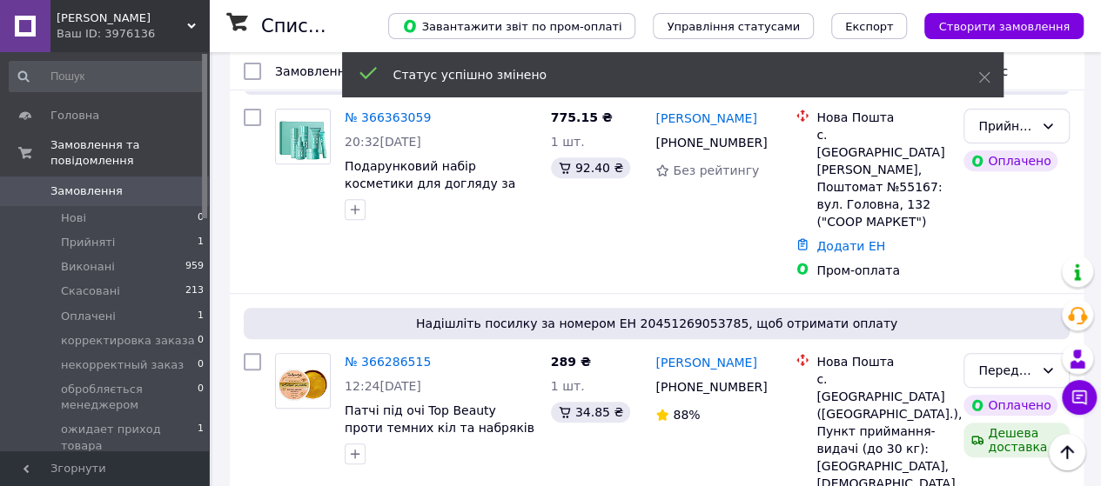
click at [191, 27] on use at bounding box center [191, 25] width 9 height 5
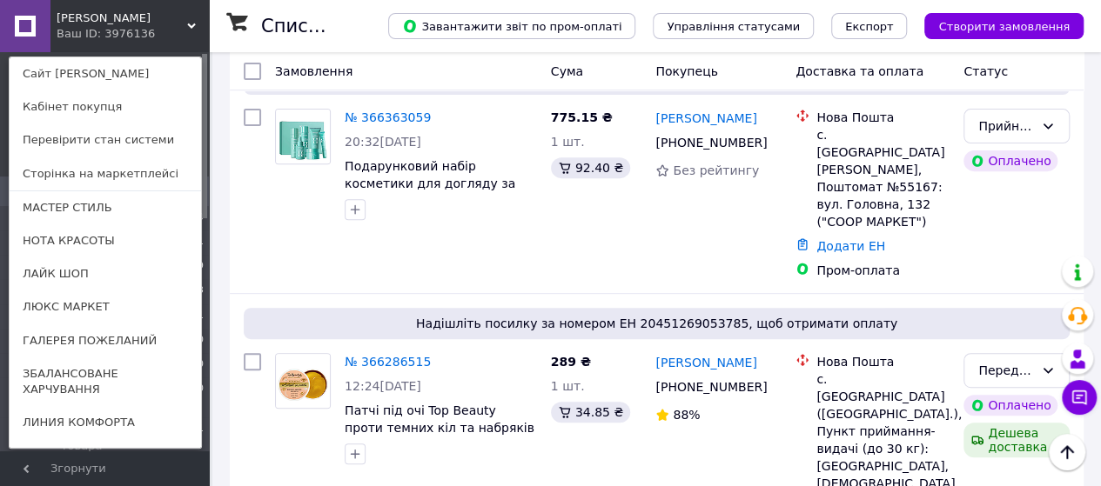
click at [42, 306] on link "ЛЮКС МАРКЕТ" at bounding box center [105, 307] width 191 height 33
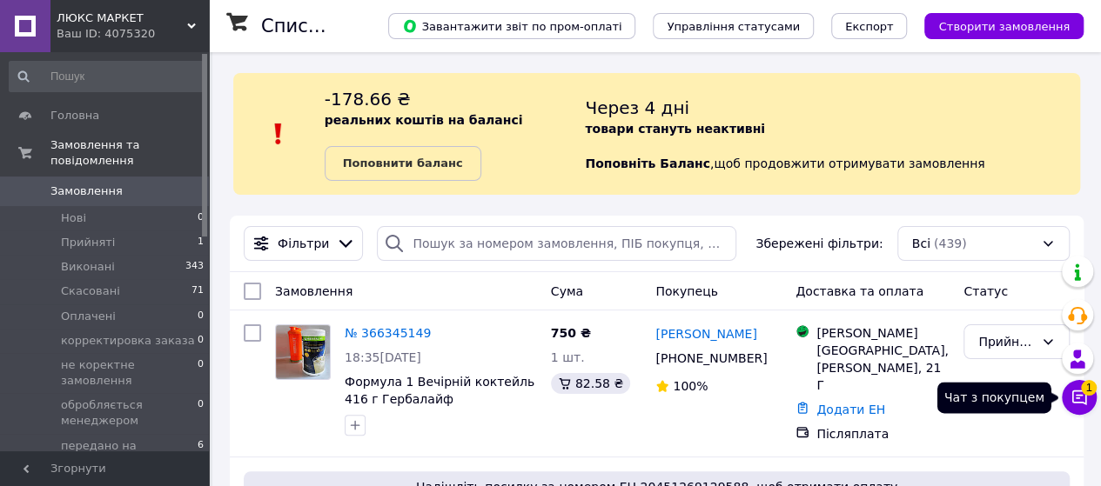
click at [1079, 392] on icon at bounding box center [1078, 397] width 17 height 17
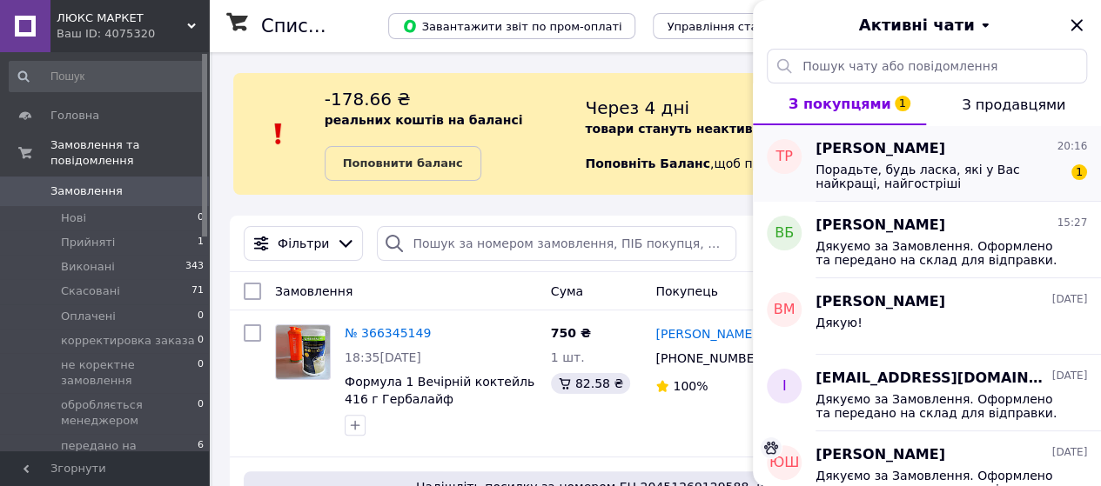
click at [977, 185] on span "Порадьте, будь ласка, які у Вас найкращі, найгостріші" at bounding box center [938, 177] width 247 height 28
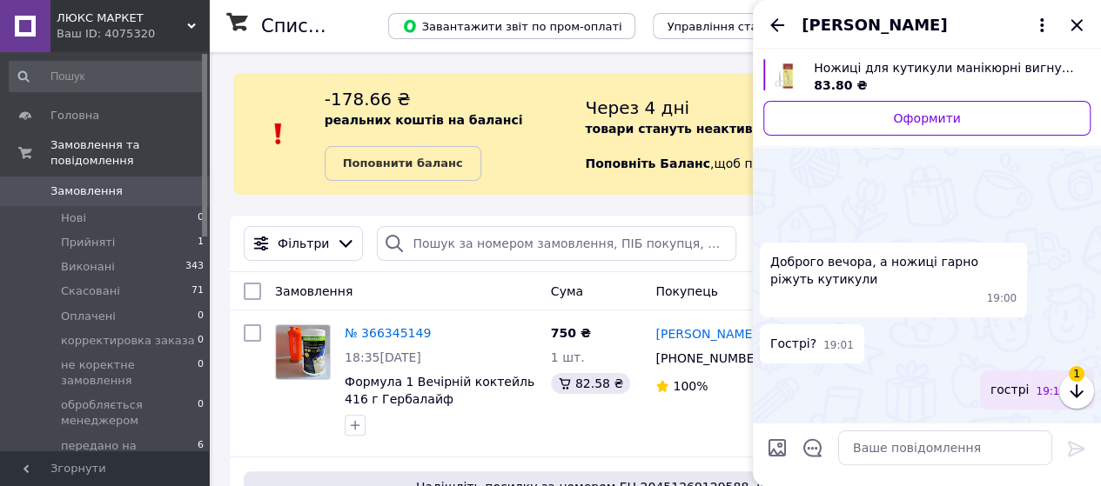
scroll to position [106, 0]
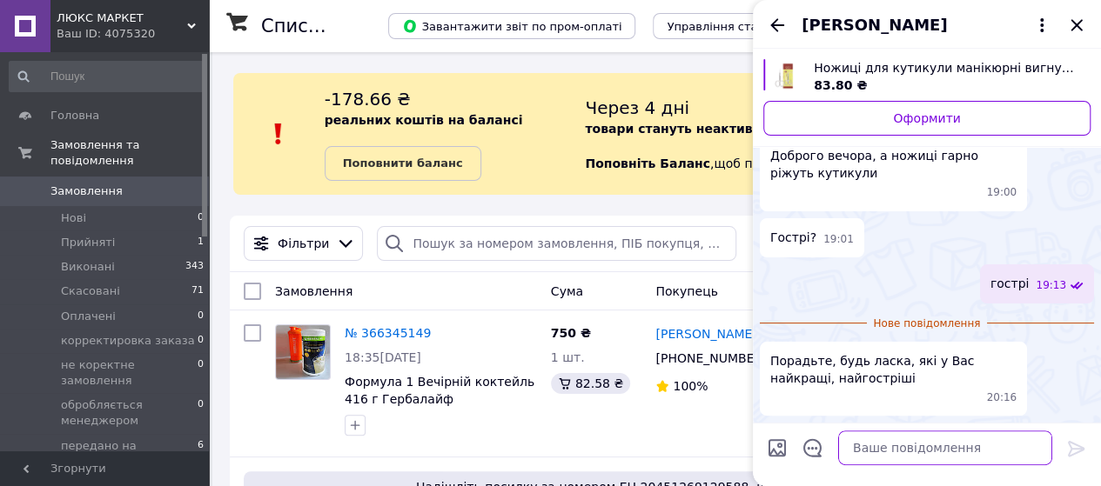
click at [863, 447] on textarea at bounding box center [945, 448] width 214 height 35
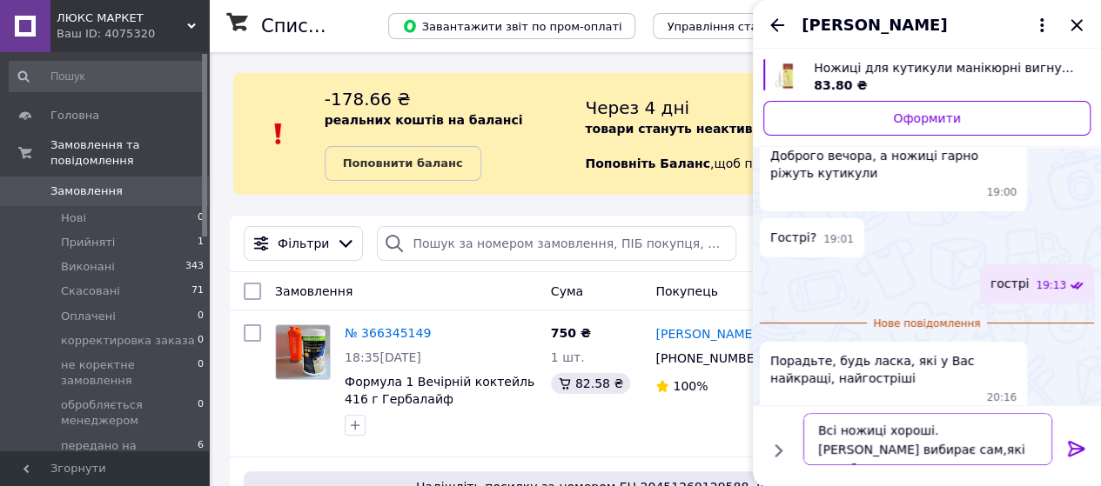
type textarea "Всі ножиці хороші. Майстер вибирає сам,які подобаються."
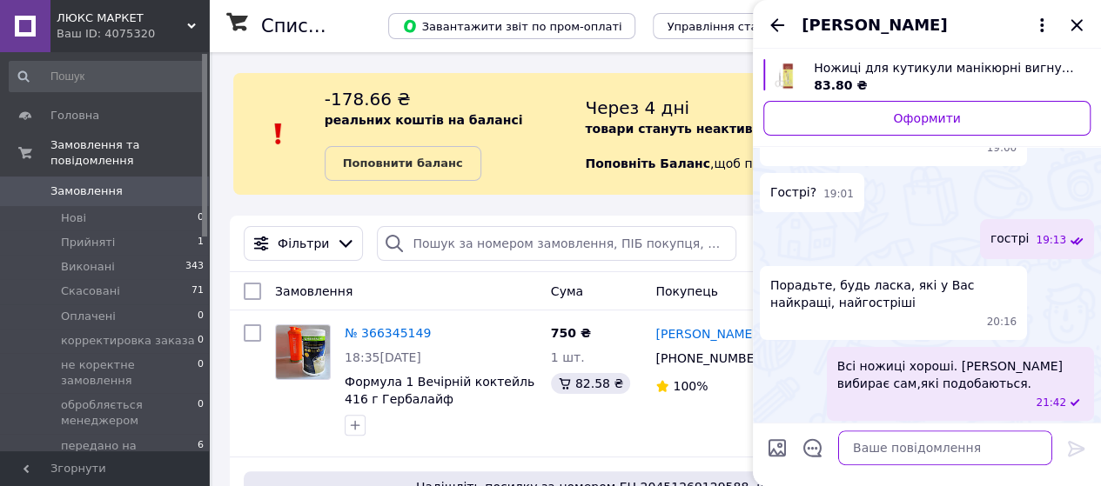
scroll to position [110, 0]
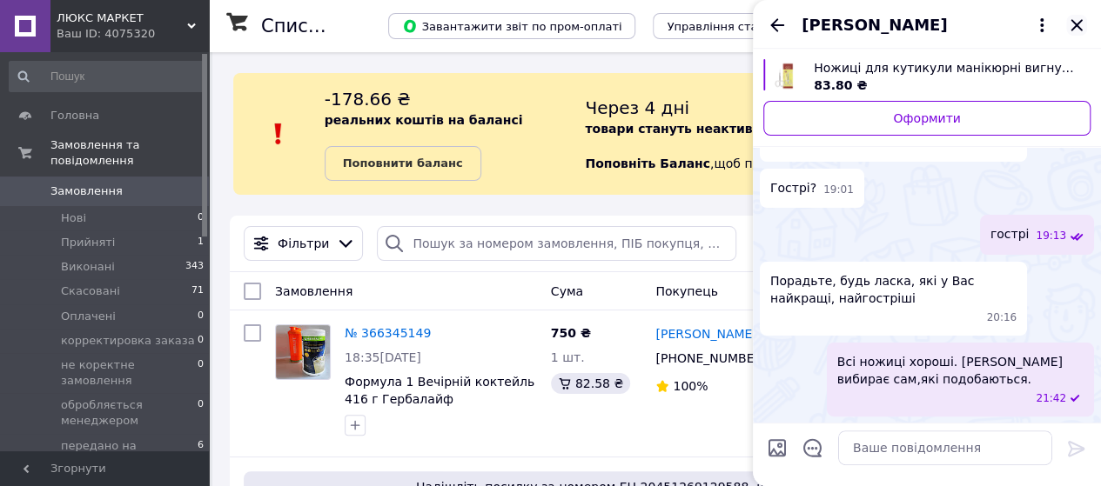
click at [1075, 25] on icon "Закрити" at bounding box center [1075, 24] width 11 height 11
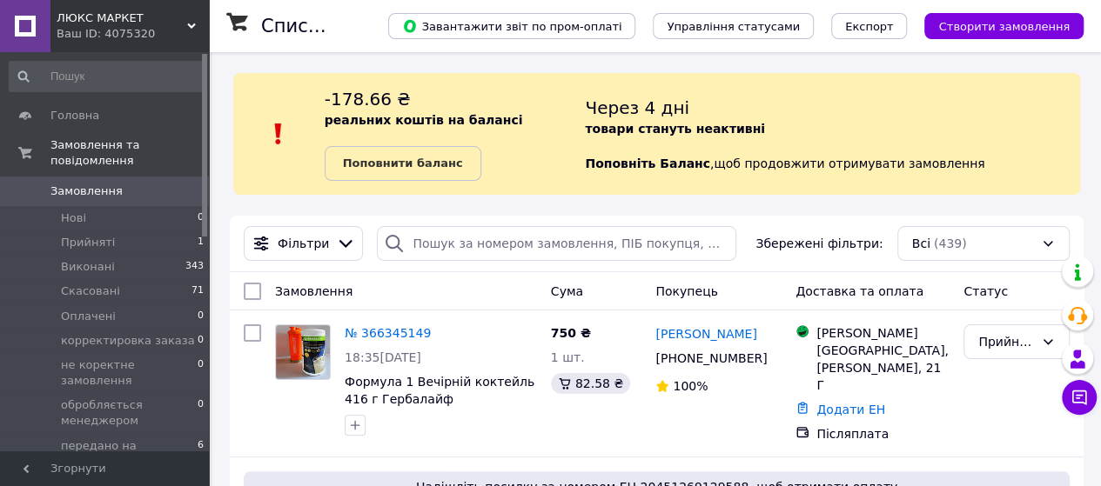
click at [190, 22] on icon at bounding box center [191, 26] width 9 height 9
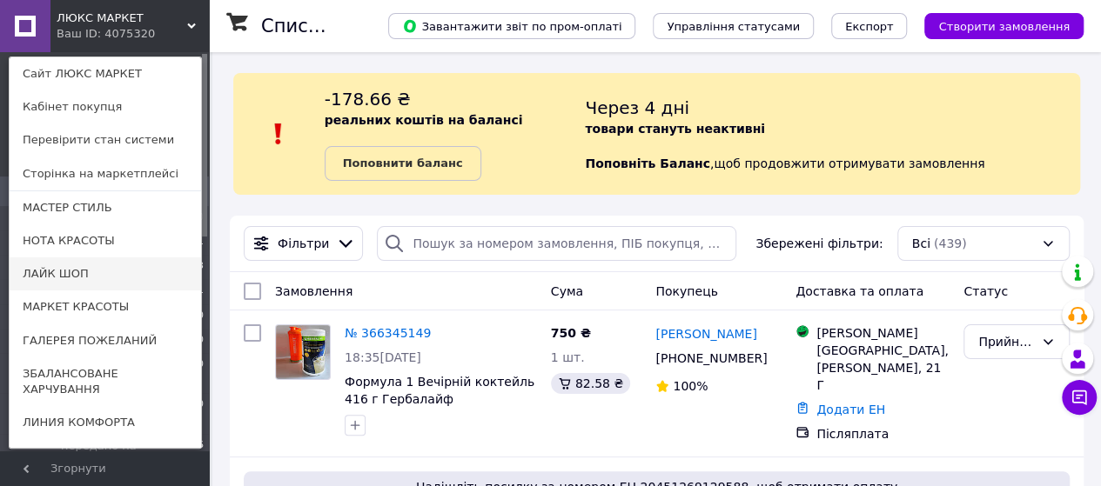
click at [60, 270] on link "ЛАЙК ШОП" at bounding box center [105, 274] width 191 height 33
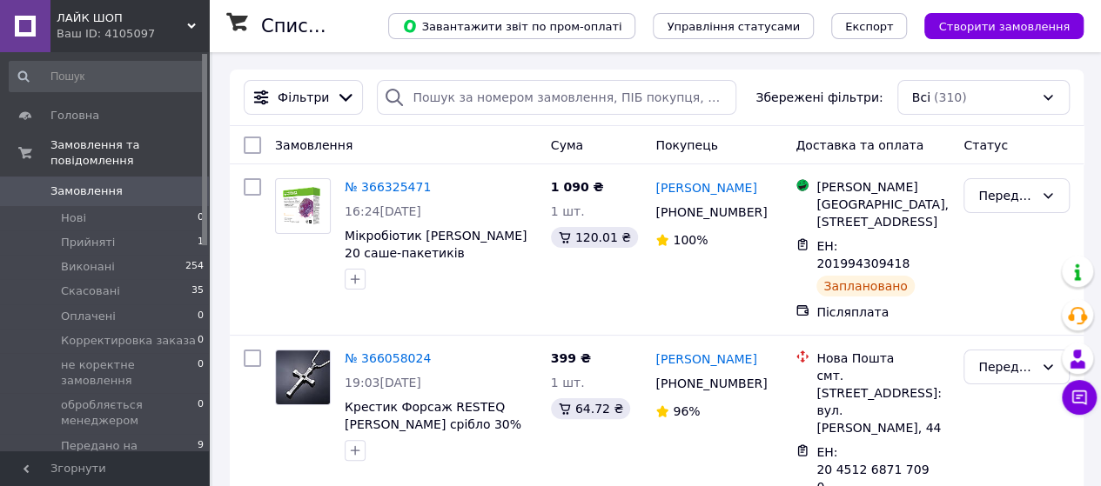
click at [190, 23] on icon at bounding box center [191, 26] width 9 height 9
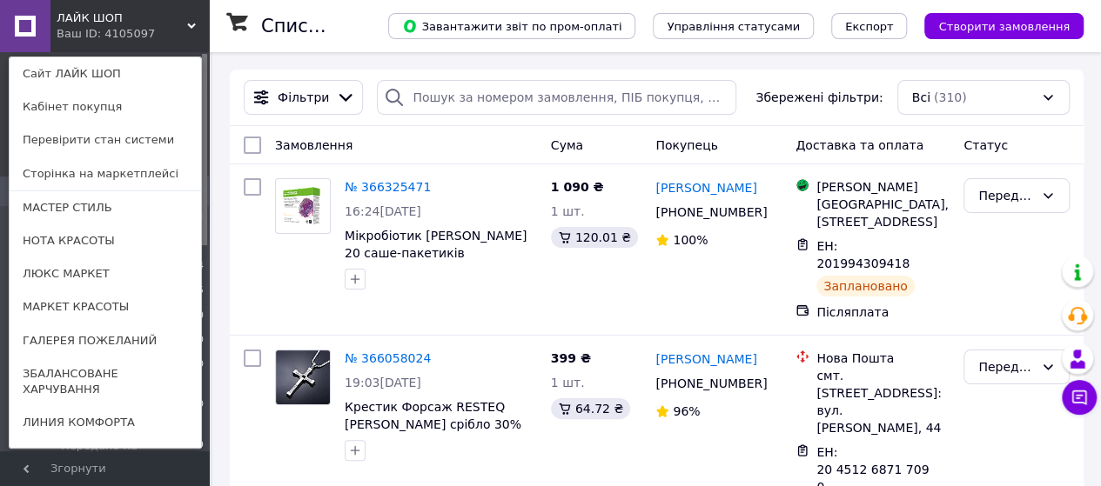
click at [73, 241] on link "НОТА КРАСОТЫ" at bounding box center [105, 240] width 191 height 33
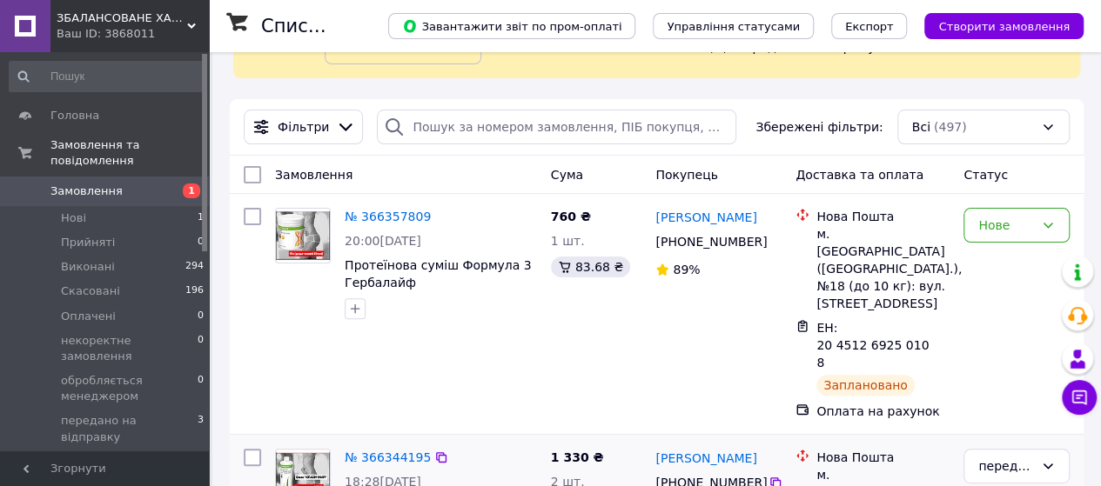
scroll to position [174, 0]
